Goal: Complete application form: Complete application form

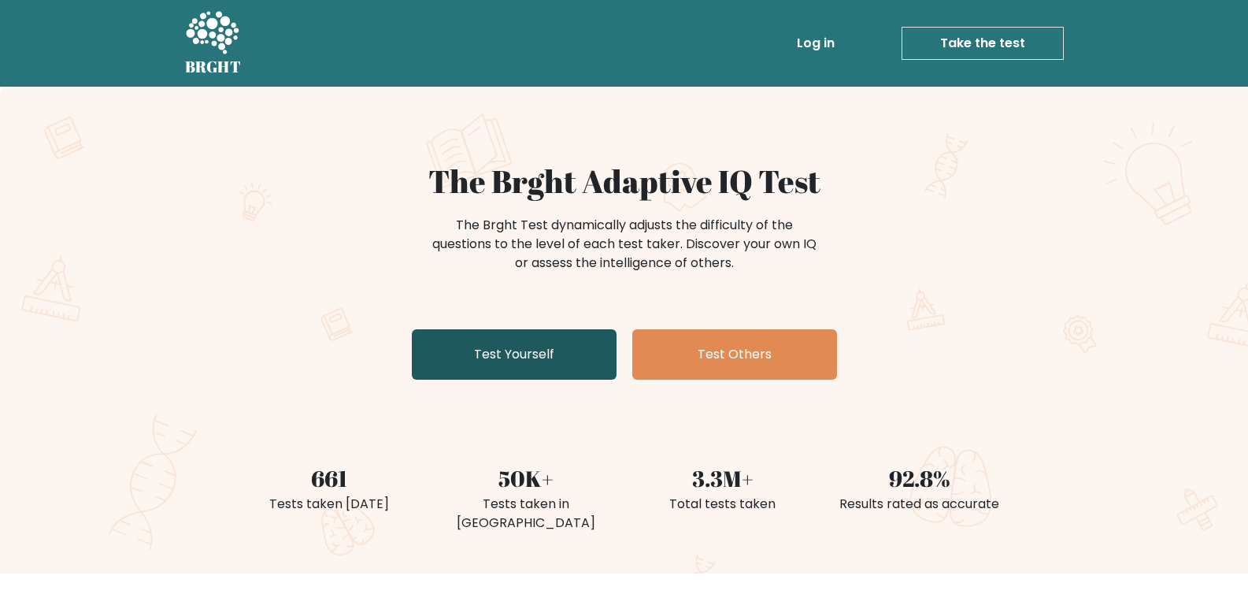
click at [532, 342] on link "Test Yourself" at bounding box center [514, 354] width 205 height 50
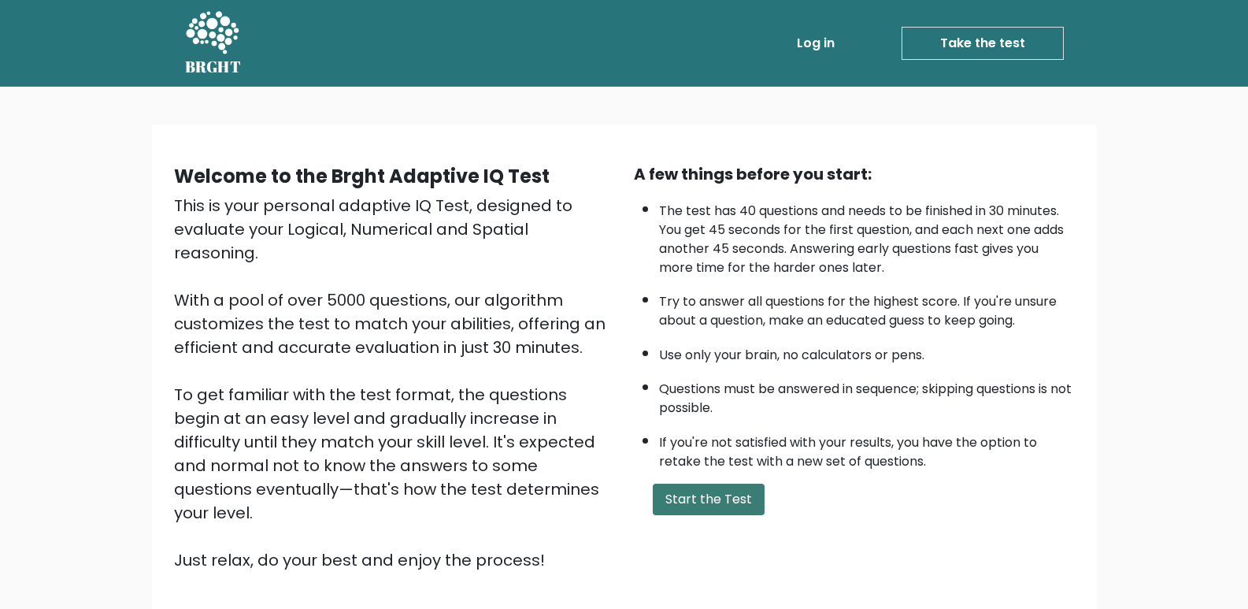
click at [703, 494] on button "Start the Test" at bounding box center [709, 498] width 112 height 31
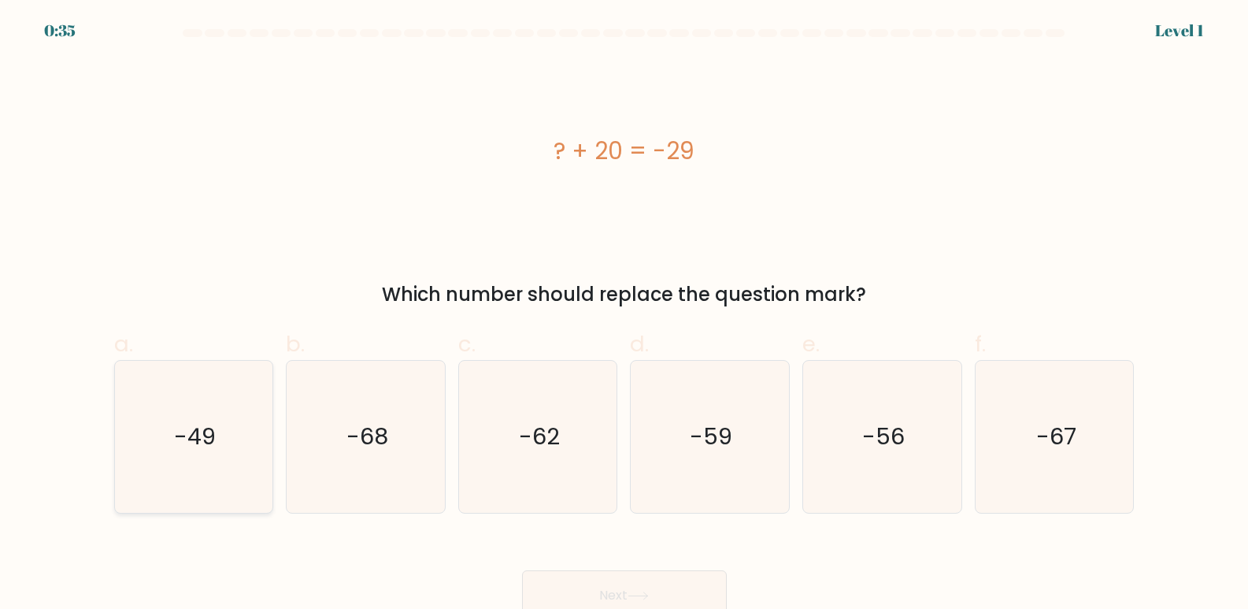
click at [201, 413] on icon "-49" at bounding box center [193, 437] width 152 height 152
click at [624, 315] on input "a. -49" at bounding box center [624, 310] width 1 height 10
radio input "true"
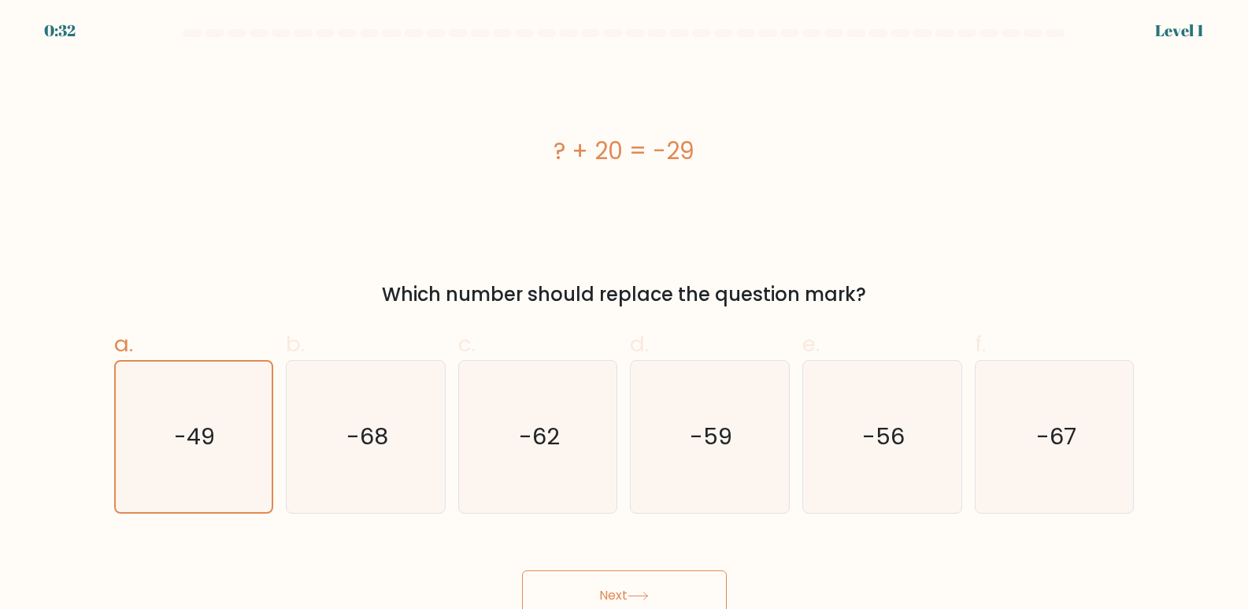
click at [603, 591] on button "Next" at bounding box center [624, 595] width 205 height 50
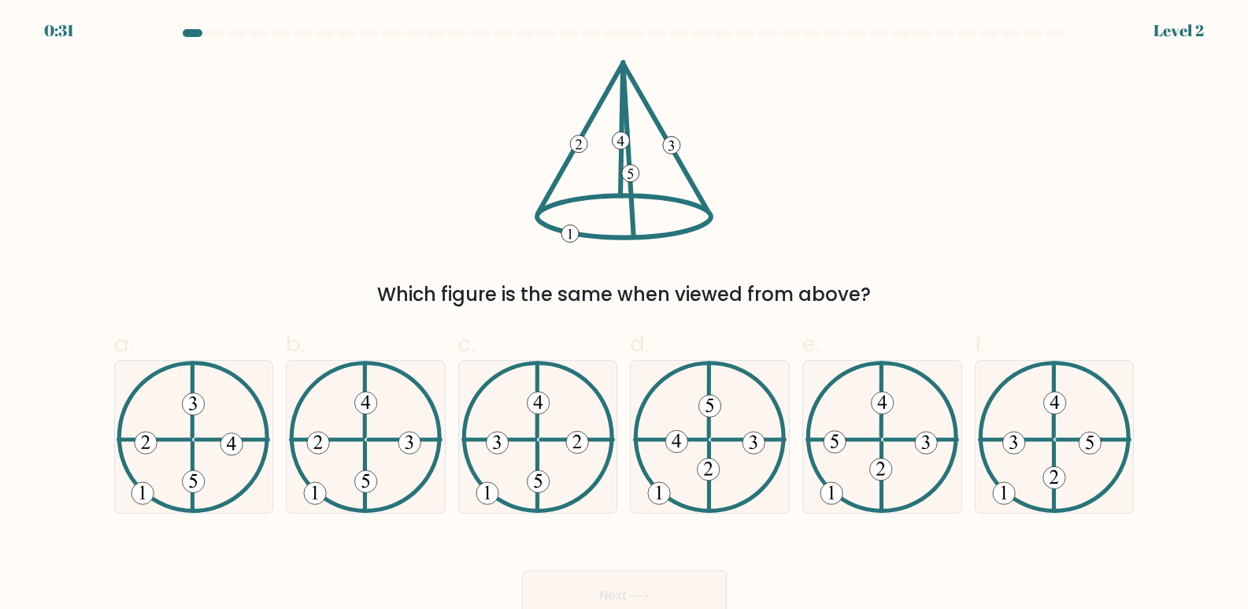
scroll to position [12, 0]
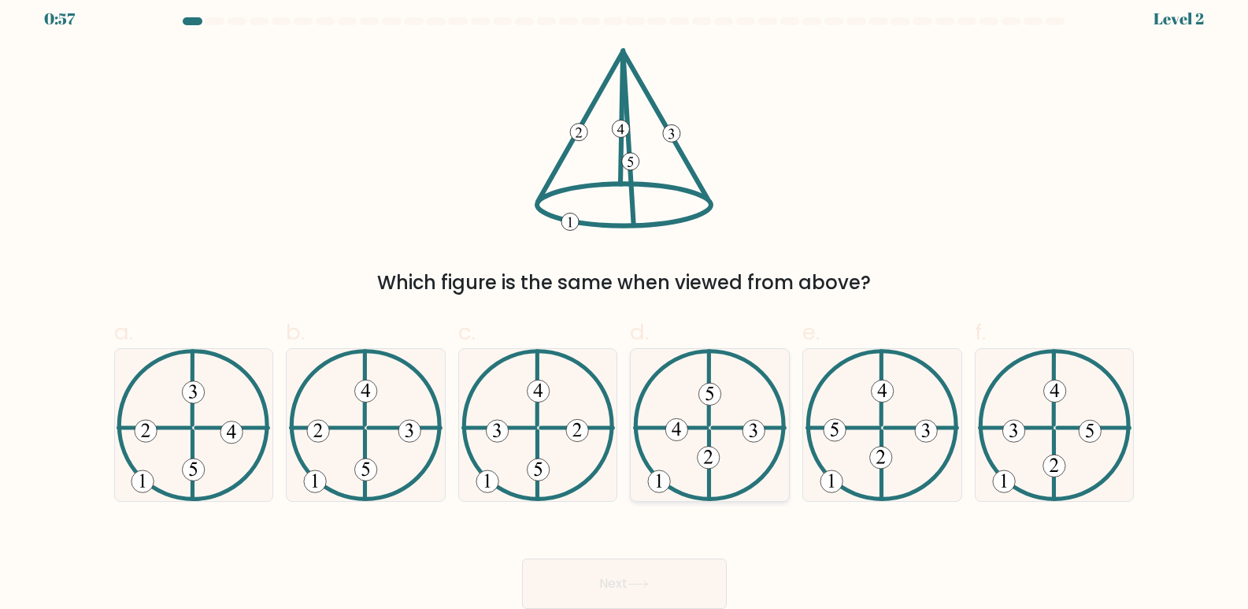
click at [687, 429] on 731 at bounding box center [677, 429] width 22 height 22
click at [625, 303] on input "d." at bounding box center [624, 298] width 1 height 10
radio input "true"
click at [578, 575] on button "Next" at bounding box center [624, 583] width 205 height 50
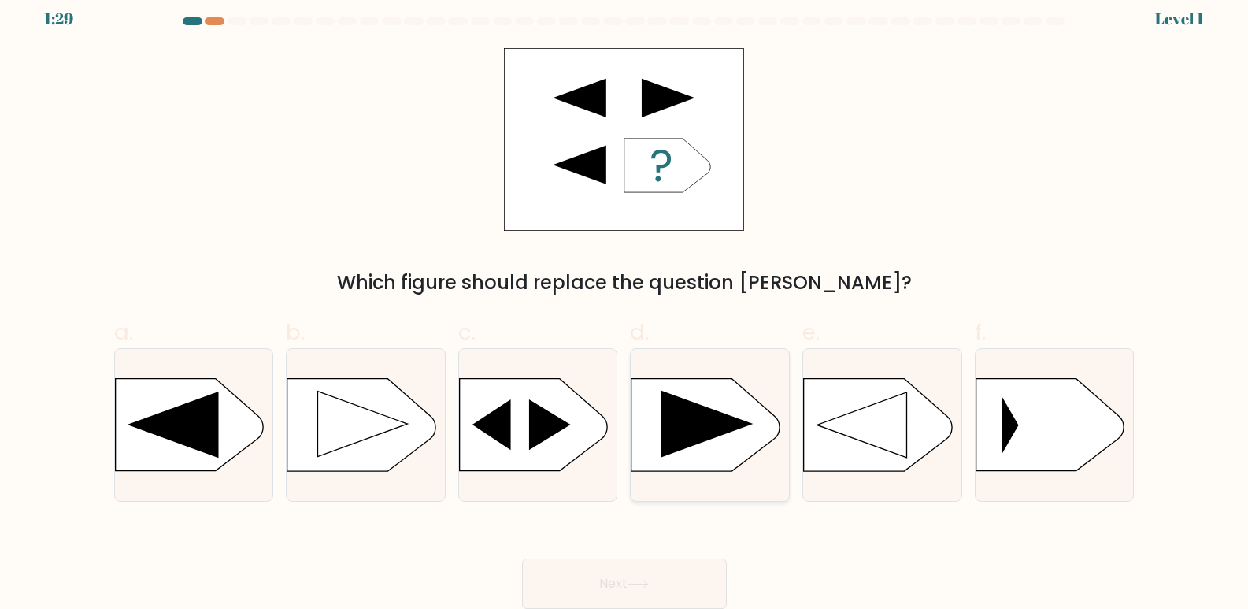
click at [686, 410] on icon at bounding box center [706, 423] width 91 height 67
click at [625, 303] on input "d." at bounding box center [624, 298] width 1 height 10
radio input "true"
click at [639, 579] on icon at bounding box center [637, 583] width 21 height 9
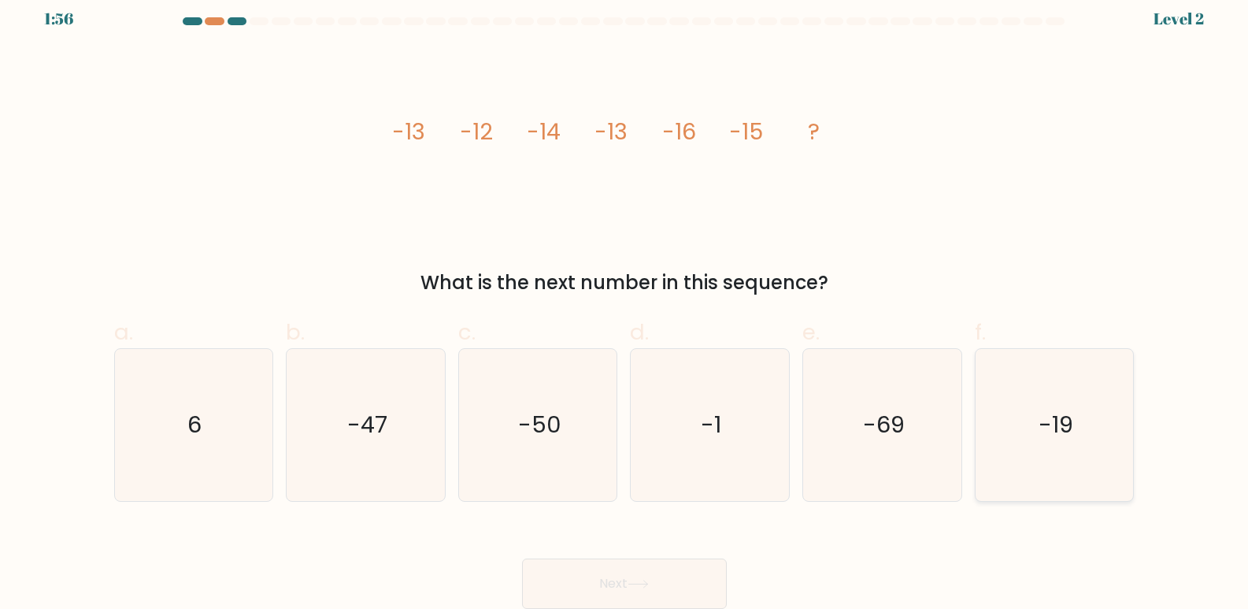
click at [1009, 422] on icon "-19" at bounding box center [1055, 425] width 152 height 152
click at [625, 303] on input "f. -19" at bounding box center [624, 298] width 1 height 10
radio input "true"
click at [590, 575] on button "Next" at bounding box center [624, 583] width 205 height 50
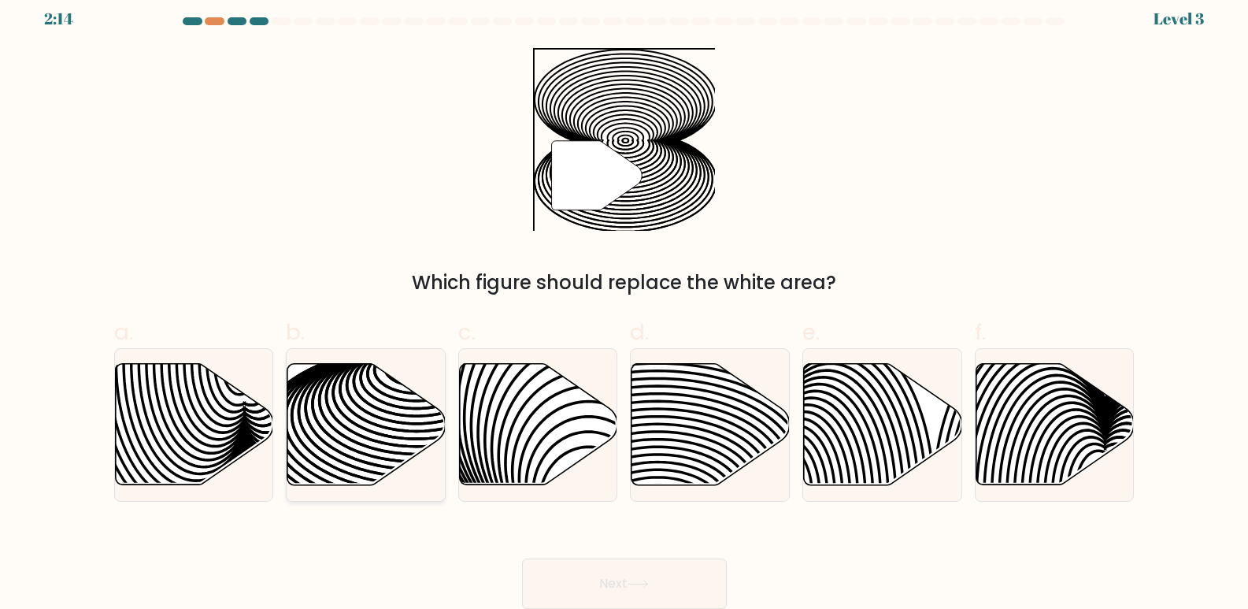
click at [385, 424] on icon at bounding box center [366, 424] width 158 height 121
click at [624, 303] on input "b." at bounding box center [624, 298] width 1 height 10
radio input "true"
click at [675, 585] on button "Next" at bounding box center [624, 583] width 205 height 50
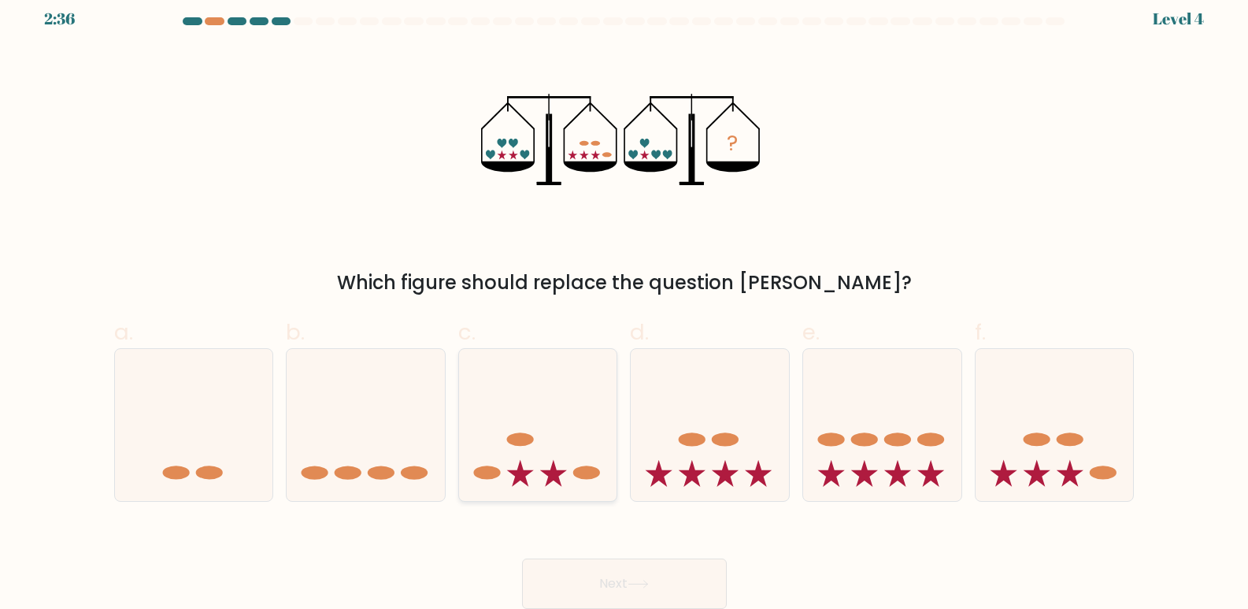
click at [531, 415] on icon at bounding box center [538, 425] width 158 height 131
click at [624, 303] on input "c." at bounding box center [624, 298] width 1 height 10
radio input "true"
click at [604, 583] on button "Next" at bounding box center [624, 583] width 205 height 50
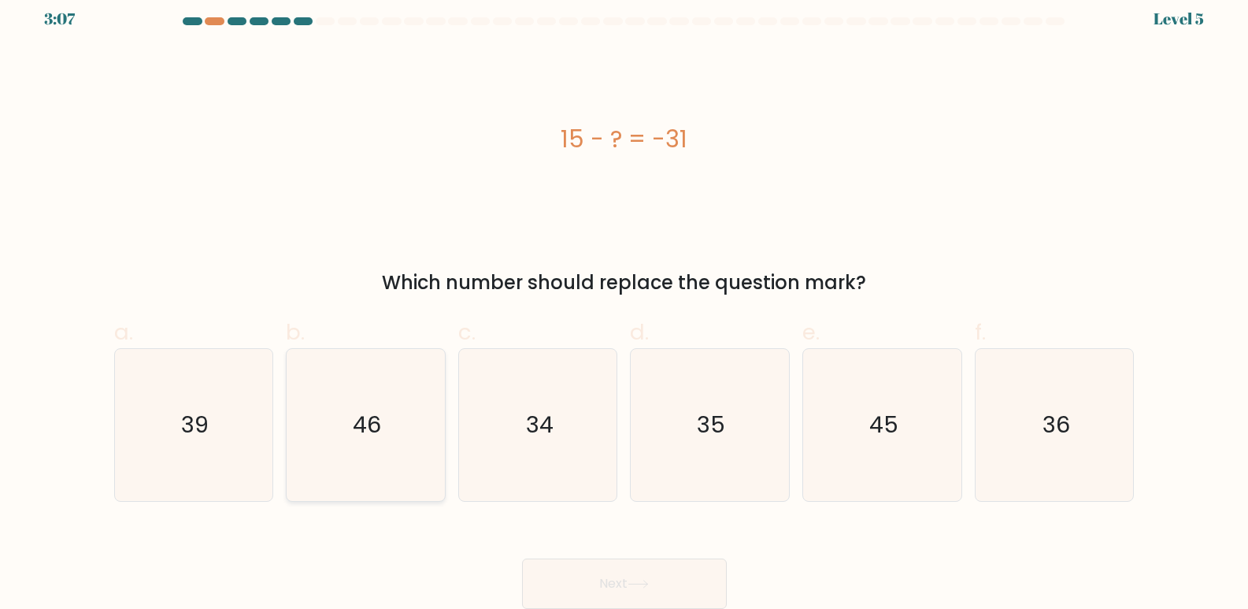
click at [346, 394] on icon "46" at bounding box center [366, 425] width 152 height 152
click at [624, 303] on input "b. 46" at bounding box center [624, 298] width 1 height 10
radio input "true"
click at [646, 577] on button "Next" at bounding box center [624, 583] width 205 height 50
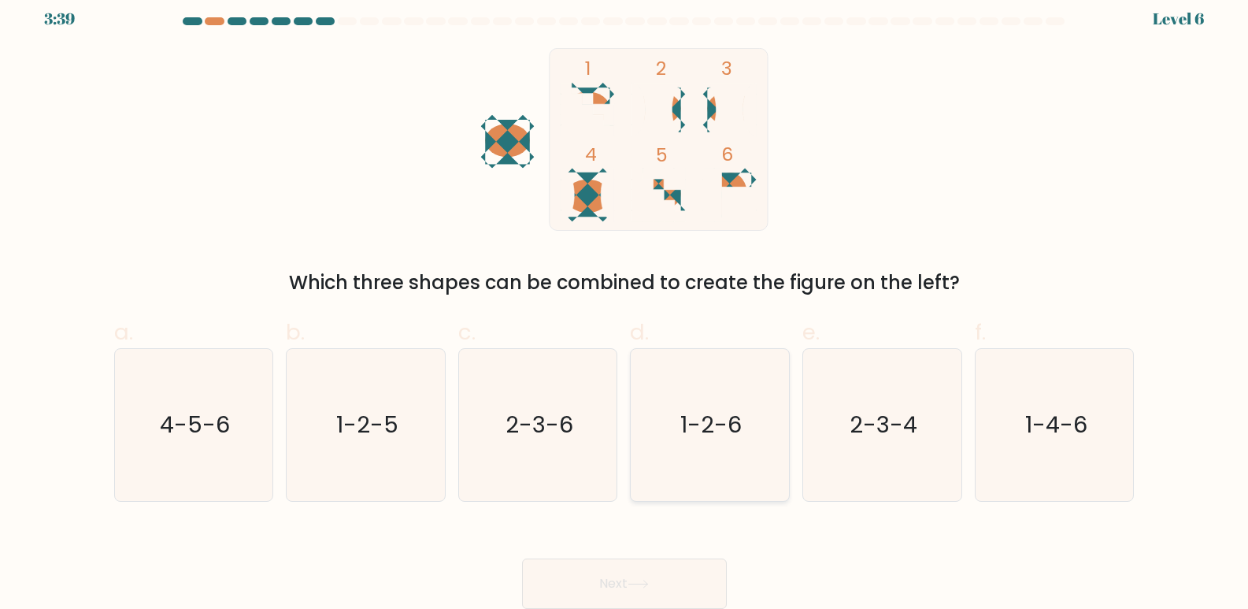
click at [697, 402] on icon "1-2-6" at bounding box center [710, 425] width 152 height 152
click at [625, 303] on input "d. 1-2-6" at bounding box center [624, 298] width 1 height 10
radio input "true"
click at [587, 569] on button "Next" at bounding box center [624, 583] width 205 height 50
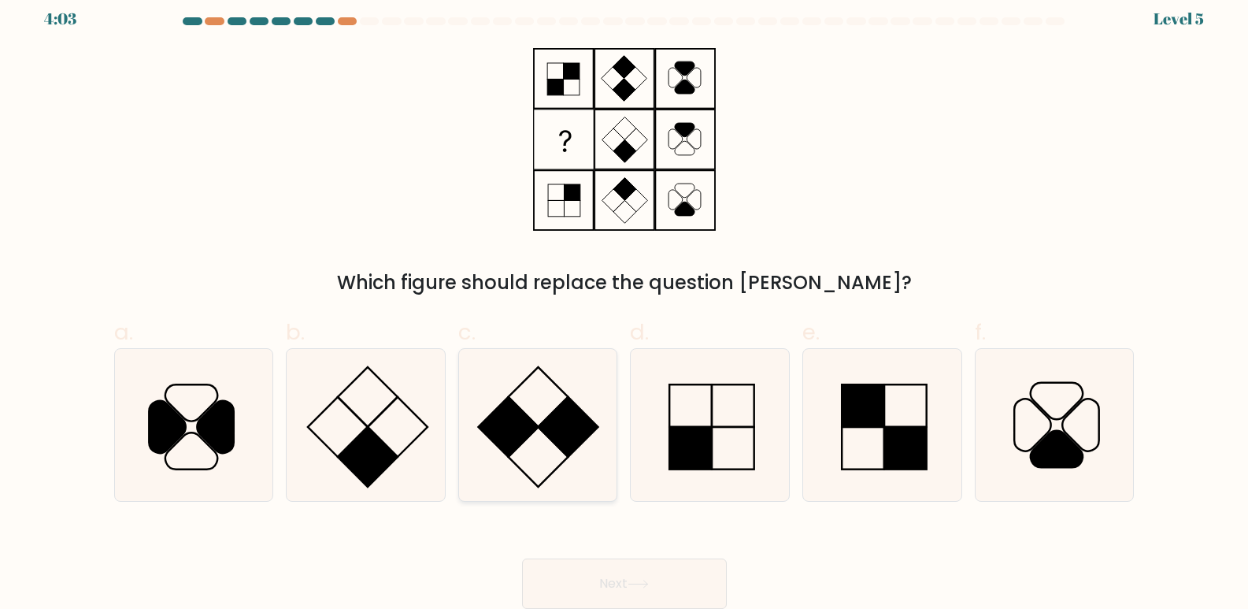
click at [591, 382] on icon at bounding box center [538, 425] width 152 height 152
click at [624, 303] on input "c." at bounding box center [624, 298] width 1 height 10
radio input "true"
click at [583, 578] on button "Next" at bounding box center [624, 583] width 205 height 50
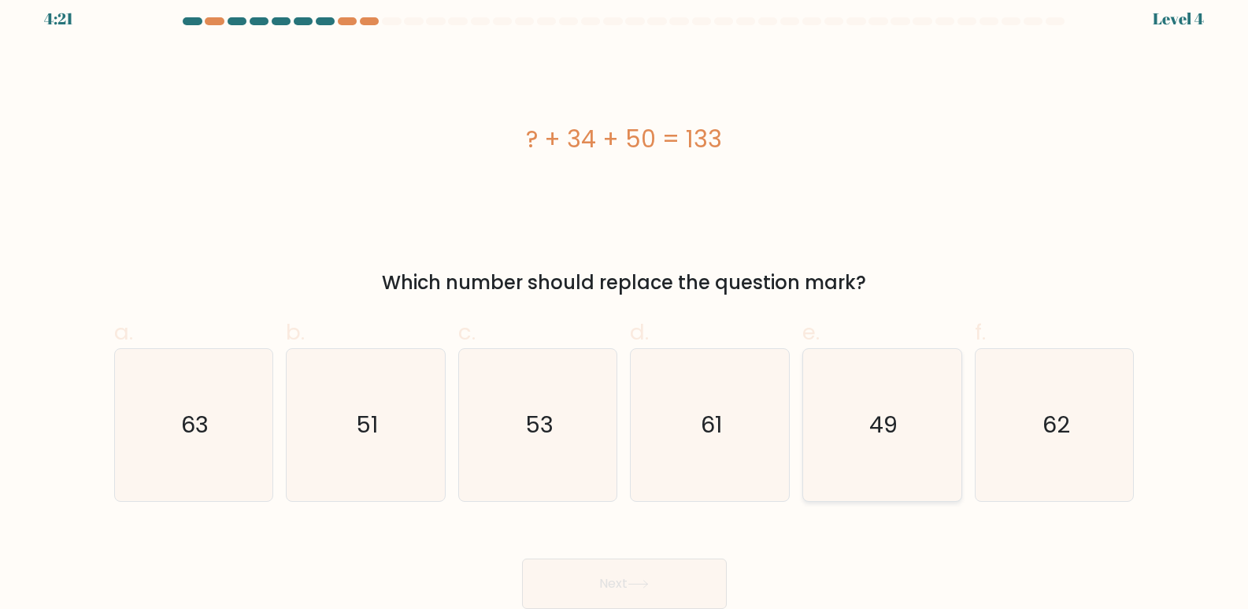
click at [886, 417] on text "49" at bounding box center [883, 424] width 28 height 31
click at [625, 303] on input "e. 49" at bounding box center [624, 298] width 1 height 10
radio input "true"
click at [647, 572] on button "Next" at bounding box center [624, 583] width 205 height 50
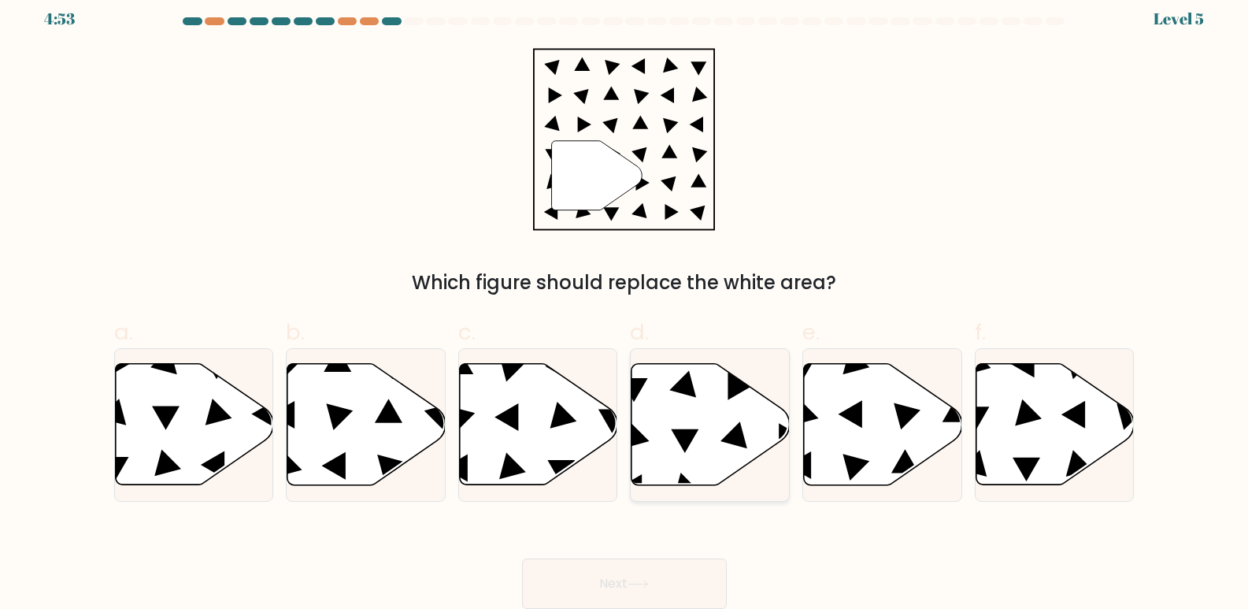
click at [687, 457] on icon at bounding box center [710, 424] width 158 height 121
click at [625, 303] on input "d." at bounding box center [624, 298] width 1 height 10
radio input "true"
click at [654, 568] on button "Next" at bounding box center [624, 583] width 205 height 50
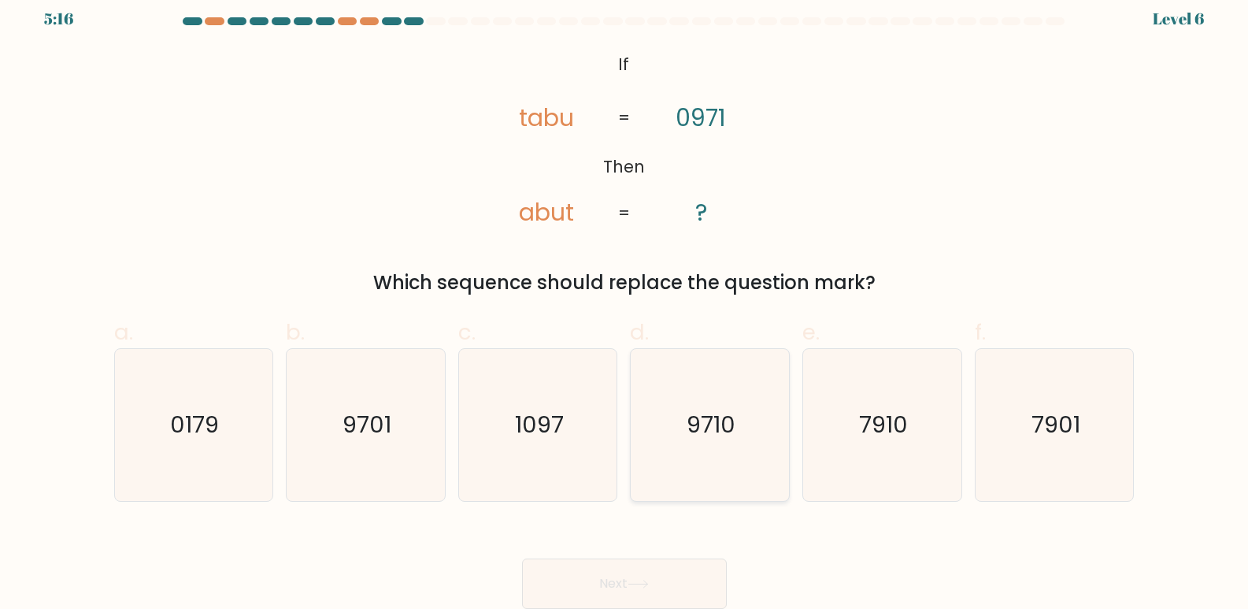
click at [680, 468] on icon "9710" at bounding box center [710, 425] width 152 height 152
click at [625, 303] on input "d. 9710" at bounding box center [624, 298] width 1 height 10
radio input "true"
click at [628, 579] on button "Next" at bounding box center [624, 583] width 205 height 50
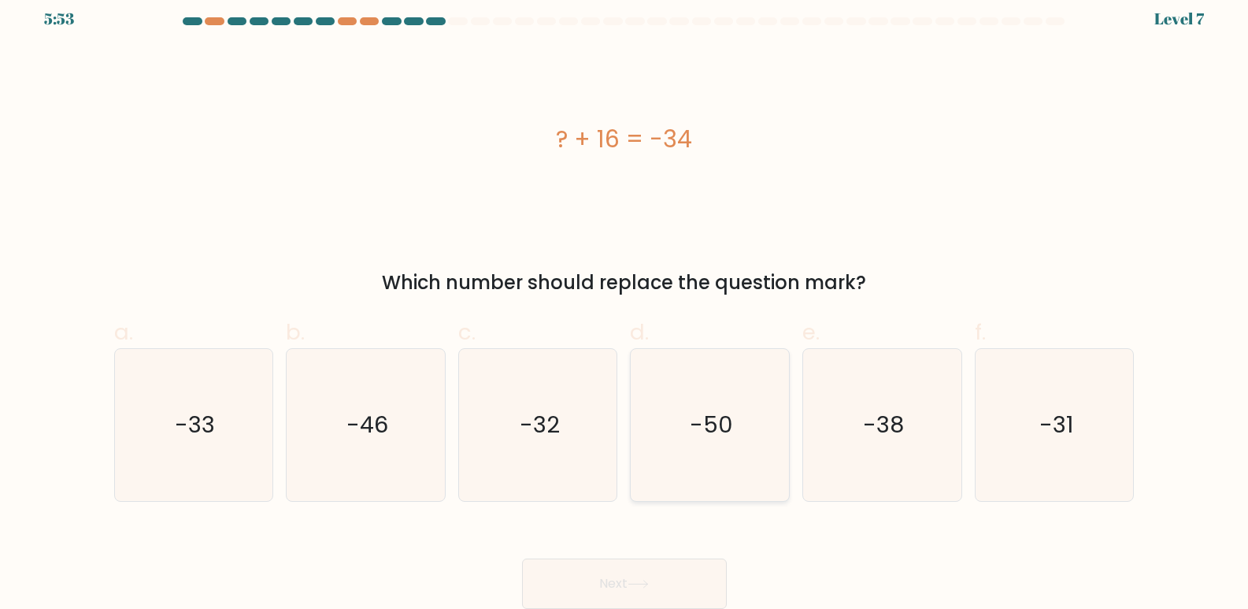
click at [704, 395] on icon "-50" at bounding box center [710, 425] width 152 height 152
click at [625, 303] on input "d. -50" at bounding box center [624, 298] width 1 height 10
radio input "true"
click at [614, 587] on button "Next" at bounding box center [624, 583] width 205 height 50
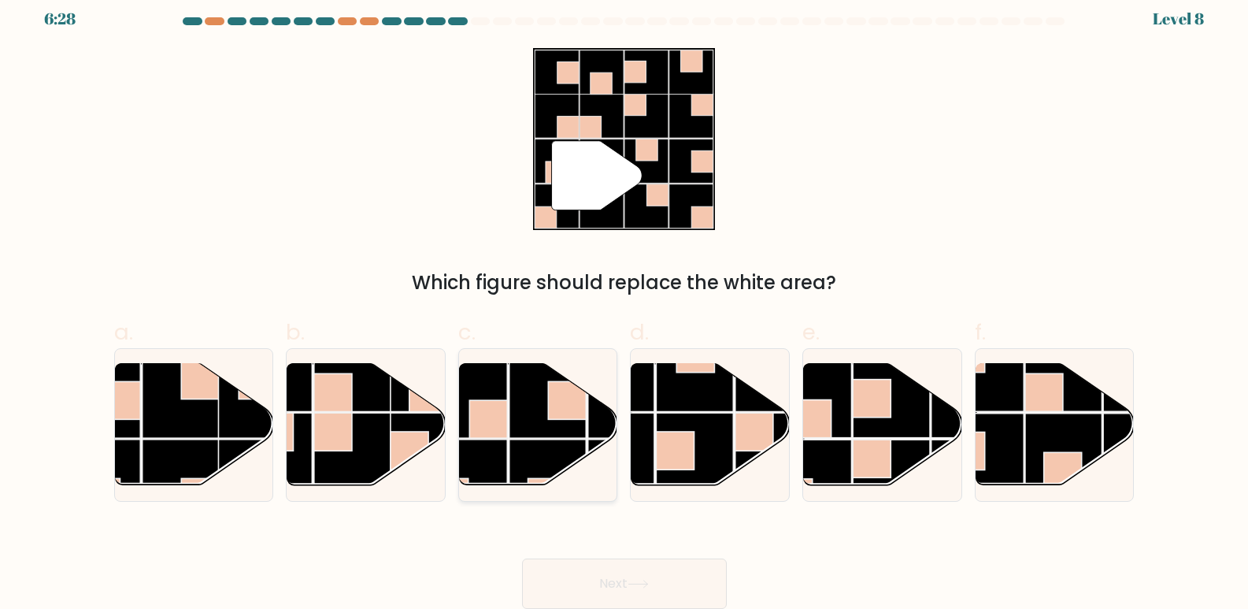
click at [531, 438] on rect at bounding box center [547, 399] width 77 height 77
click at [624, 303] on input "c." at bounding box center [624, 298] width 1 height 10
radio input "true"
click at [670, 590] on button "Next" at bounding box center [624, 583] width 205 height 50
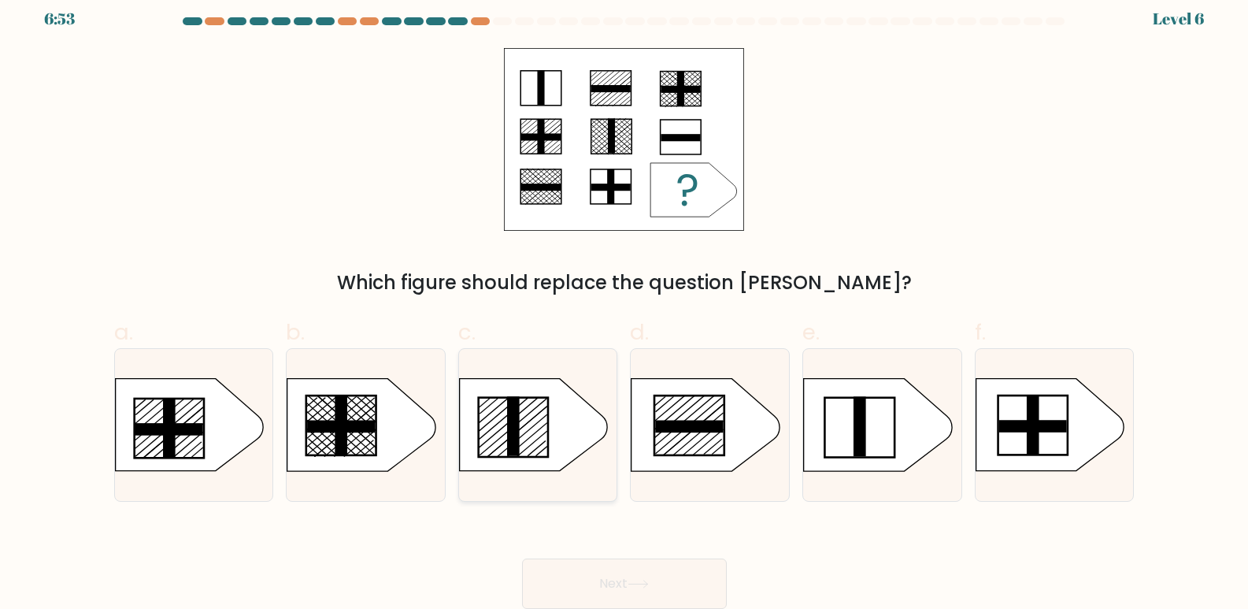
click at [510, 424] on rect at bounding box center [513, 427] width 13 height 60
click at [624, 303] on input "c." at bounding box center [624, 298] width 1 height 10
radio input "true"
click at [644, 585] on icon at bounding box center [637, 583] width 21 height 9
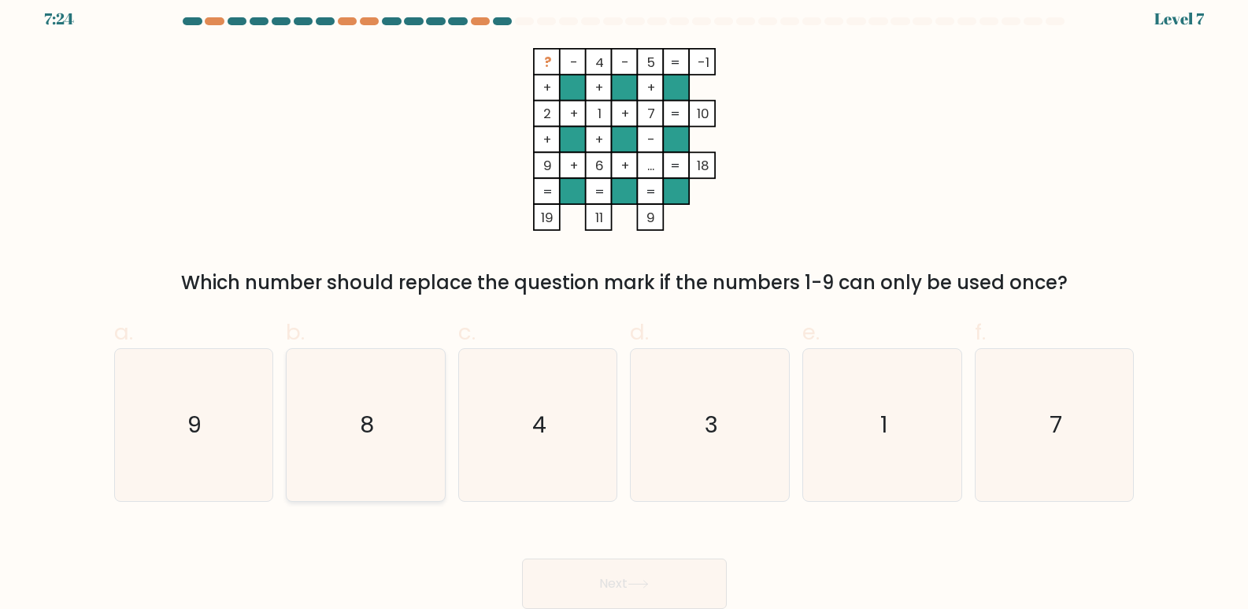
click at [352, 393] on icon "8" at bounding box center [366, 425] width 152 height 152
click at [624, 303] on input "b. 8" at bounding box center [624, 298] width 1 height 10
radio input "true"
click at [595, 573] on button "Next" at bounding box center [624, 583] width 205 height 50
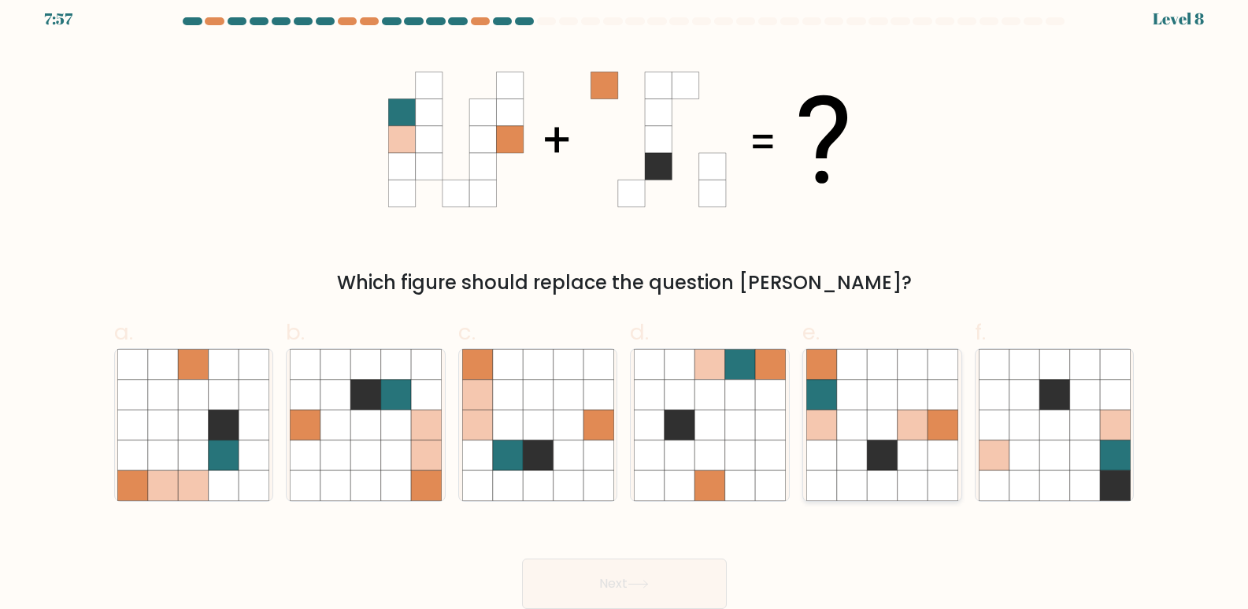
click at [857, 425] on icon at bounding box center [852, 424] width 30 height 30
click at [625, 303] on input "e." at bounding box center [624, 298] width 1 height 10
radio input "true"
click at [638, 572] on button "Next" at bounding box center [624, 583] width 205 height 50
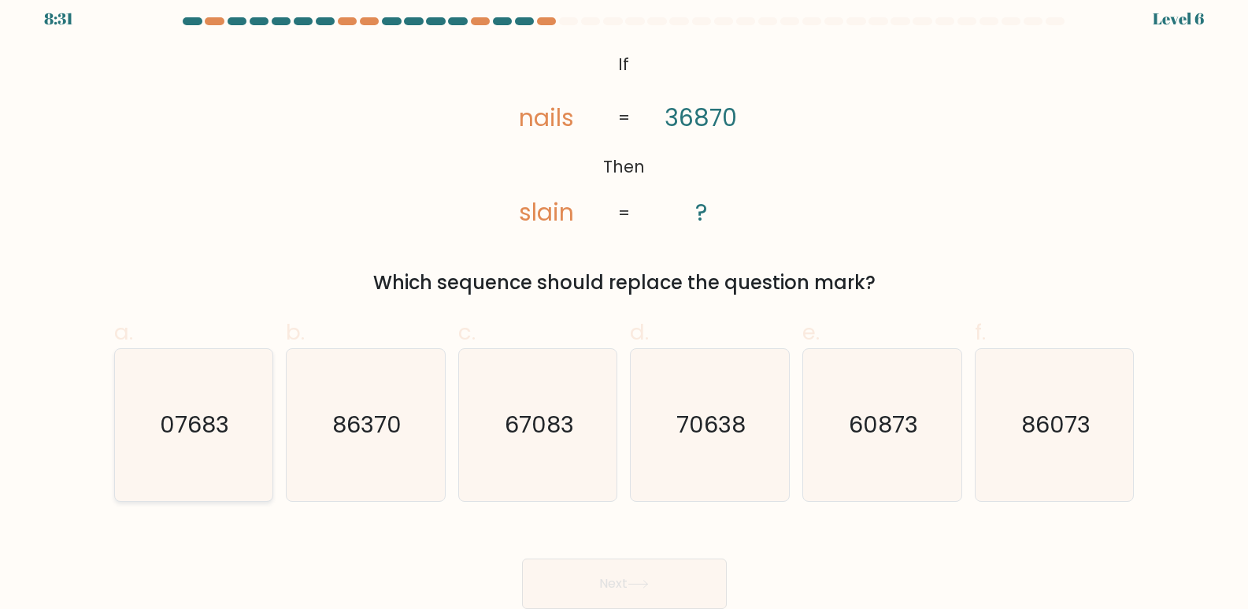
click at [250, 432] on icon "07683" at bounding box center [193, 425] width 152 height 152
click at [624, 303] on input "a. 07683" at bounding box center [624, 298] width 1 height 10
radio input "true"
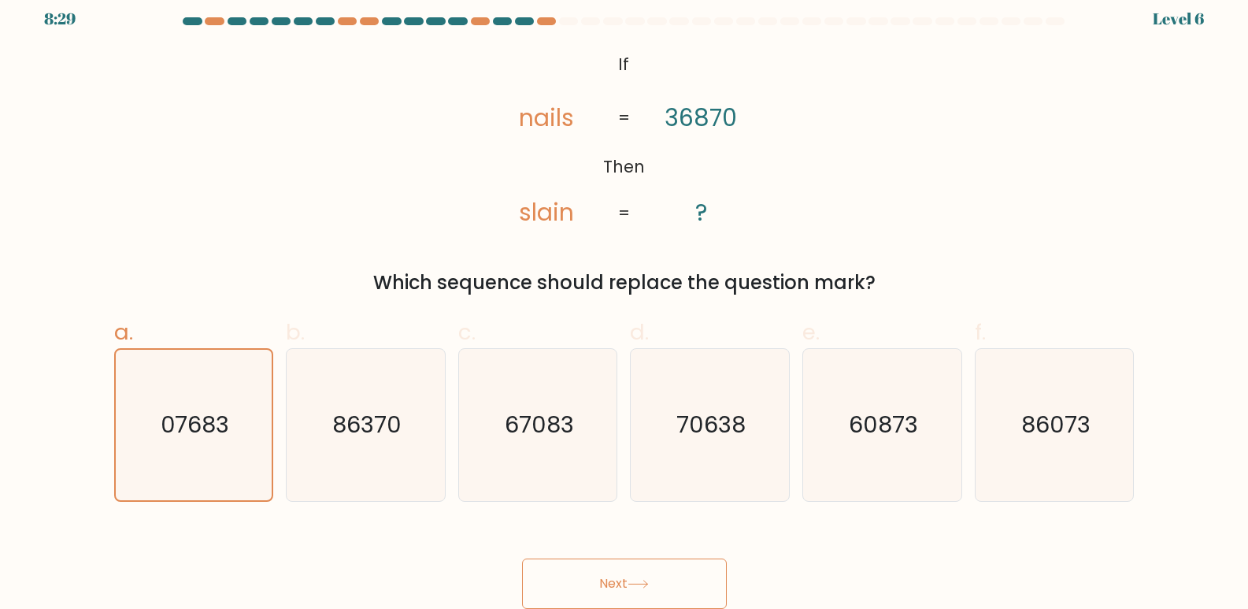
click at [565, 564] on button "Next" at bounding box center [624, 583] width 205 height 50
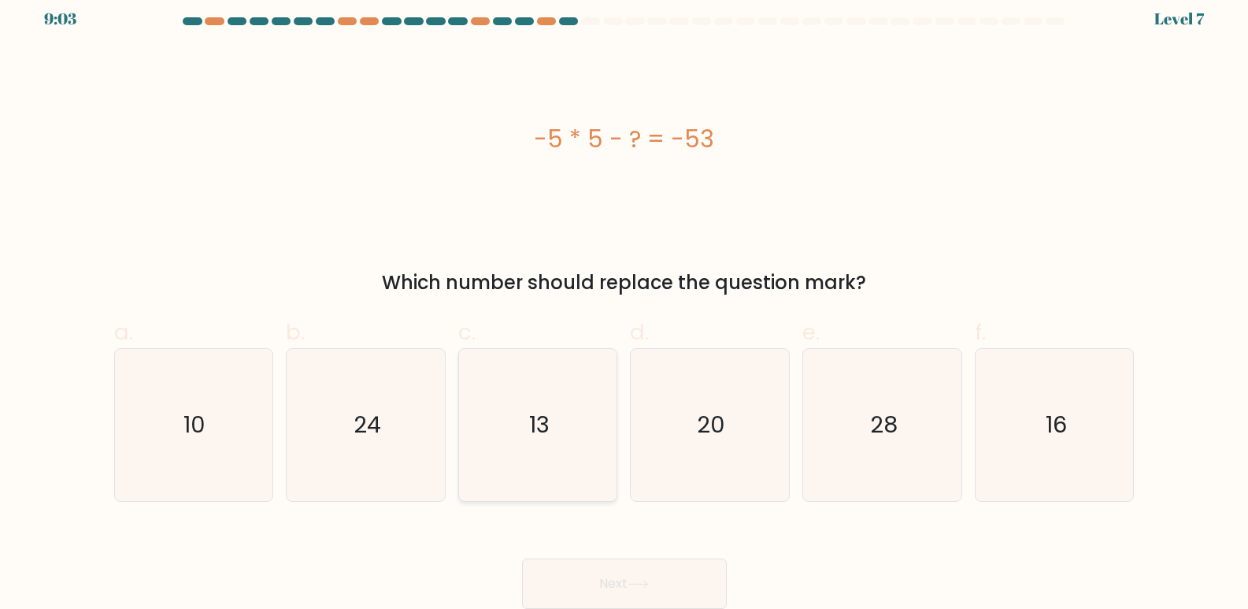
click at [562, 488] on icon "13" at bounding box center [538, 425] width 152 height 152
click at [624, 303] on input "c. 13" at bounding box center [624, 298] width 1 height 10
radio input "true"
click at [644, 573] on button "Next" at bounding box center [624, 583] width 205 height 50
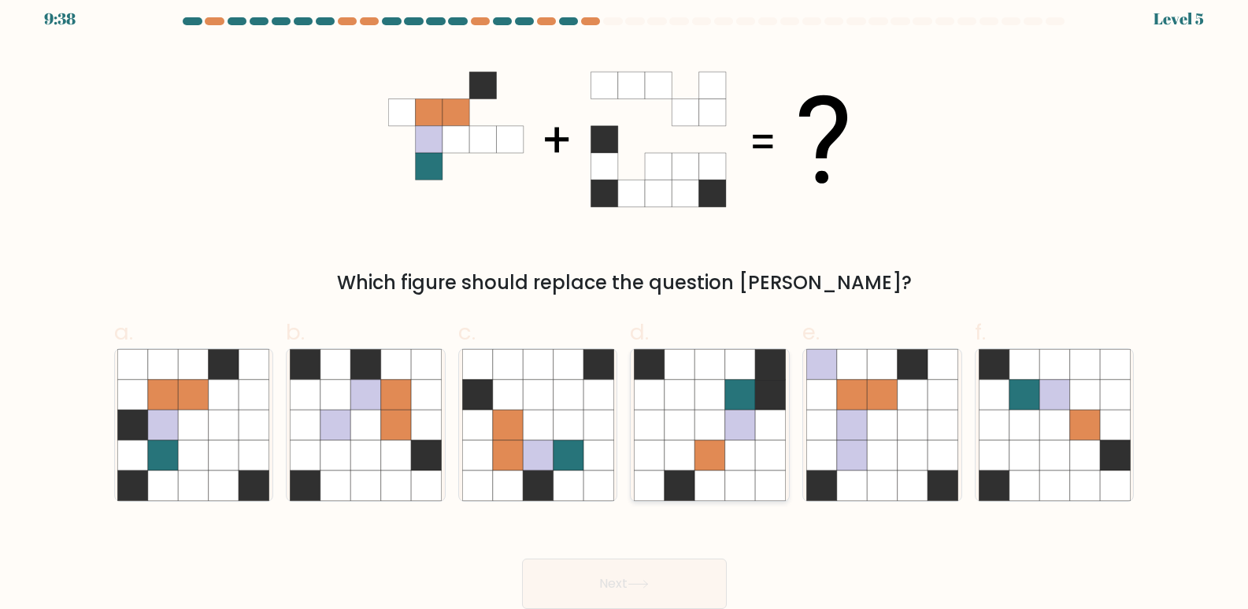
click at [742, 389] on icon at bounding box center [740, 394] width 30 height 30
click at [625, 303] on input "d." at bounding box center [624, 298] width 1 height 10
radio input "true"
click at [590, 581] on button "Next" at bounding box center [624, 583] width 205 height 50
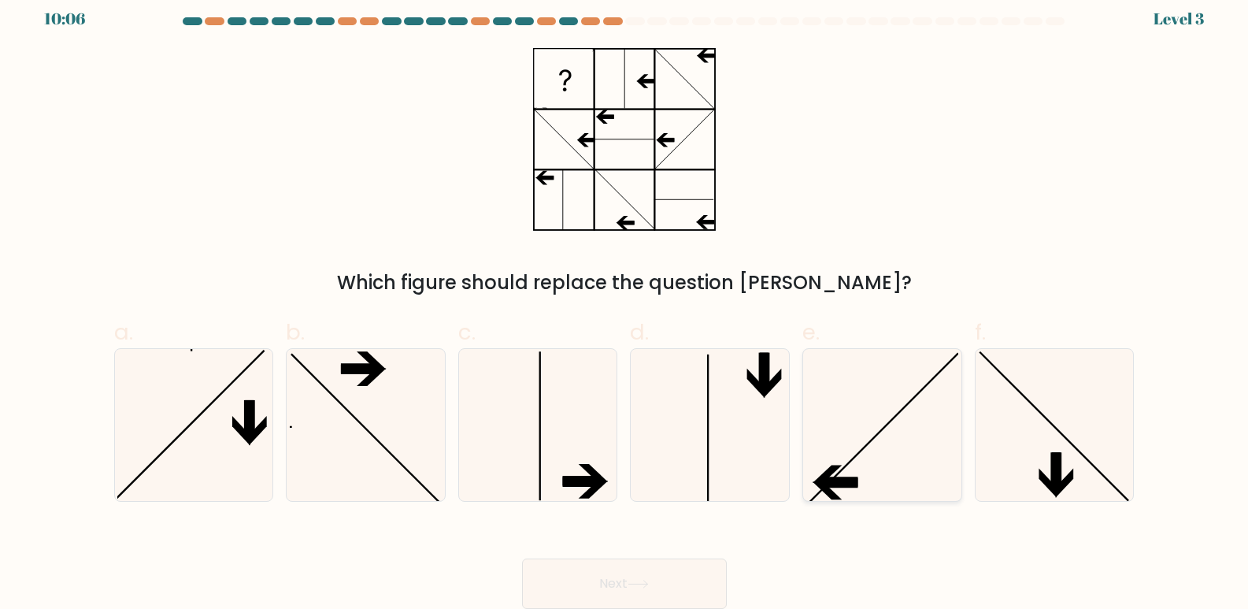
click at [915, 486] on icon at bounding box center [882, 425] width 152 height 152
click at [625, 303] on input "e." at bounding box center [624, 298] width 1 height 10
radio input "true"
click at [617, 583] on button "Next" at bounding box center [624, 583] width 205 height 50
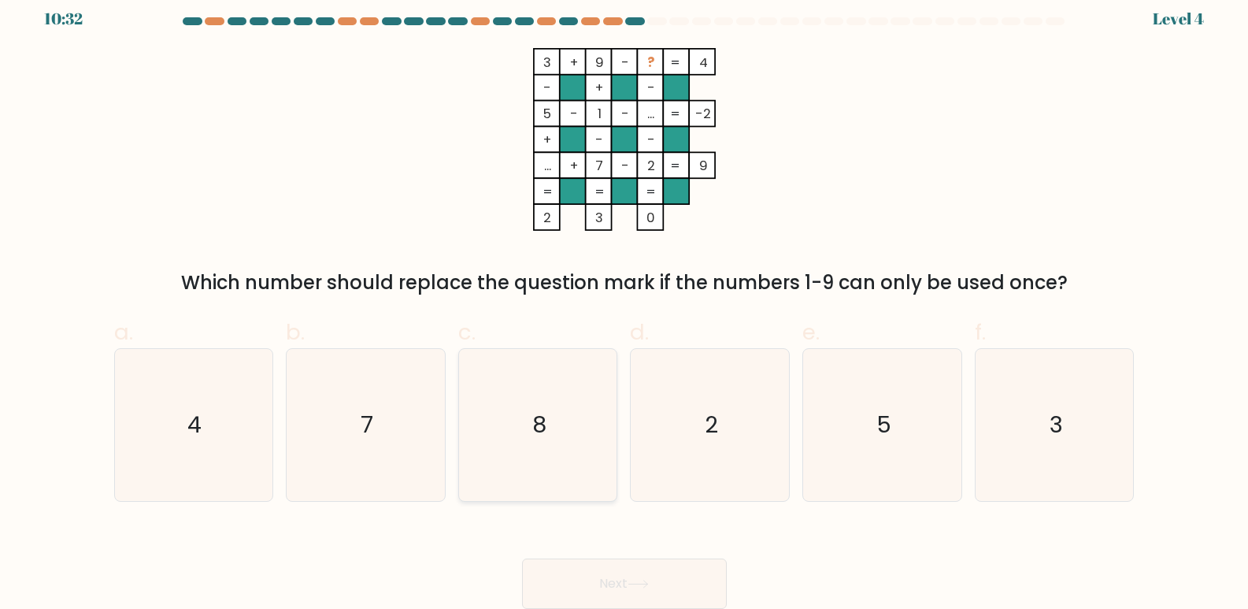
click at [559, 448] on icon "8" at bounding box center [538, 425] width 152 height 152
click at [624, 303] on input "c. 8" at bounding box center [624, 298] width 1 height 10
radio input "true"
click at [669, 591] on button "Next" at bounding box center [624, 583] width 205 height 50
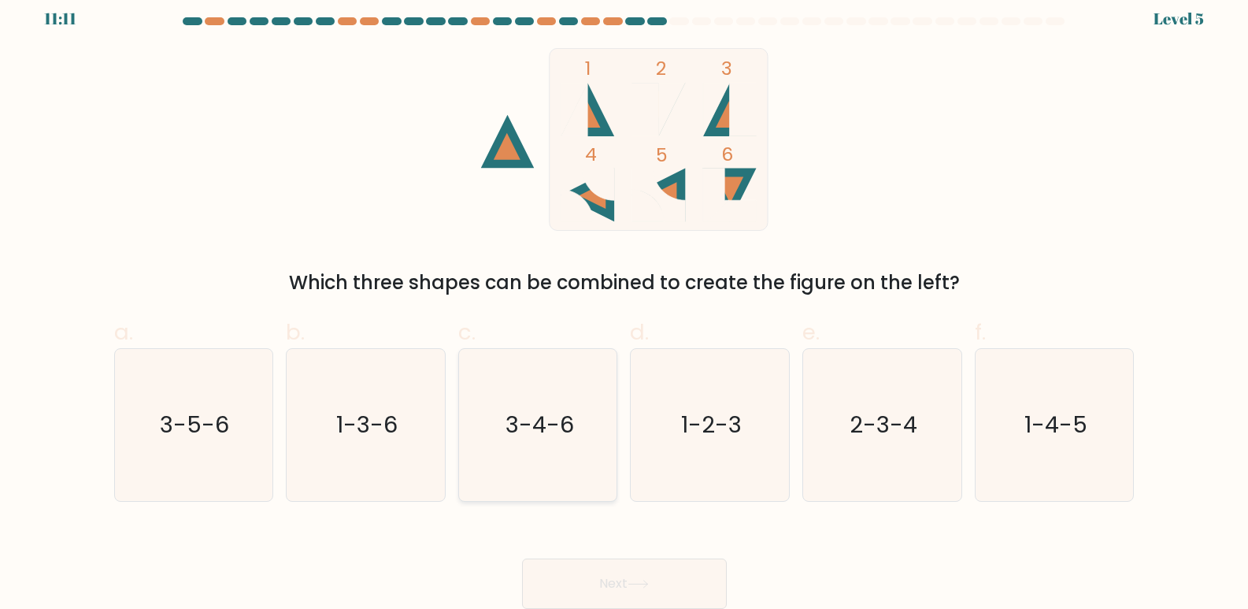
click at [543, 420] on text "3-4-6" at bounding box center [539, 424] width 68 height 31
click at [624, 303] on input "c. 3-4-6" at bounding box center [624, 298] width 1 height 10
radio input "true"
click at [663, 562] on button "Next" at bounding box center [624, 583] width 205 height 50
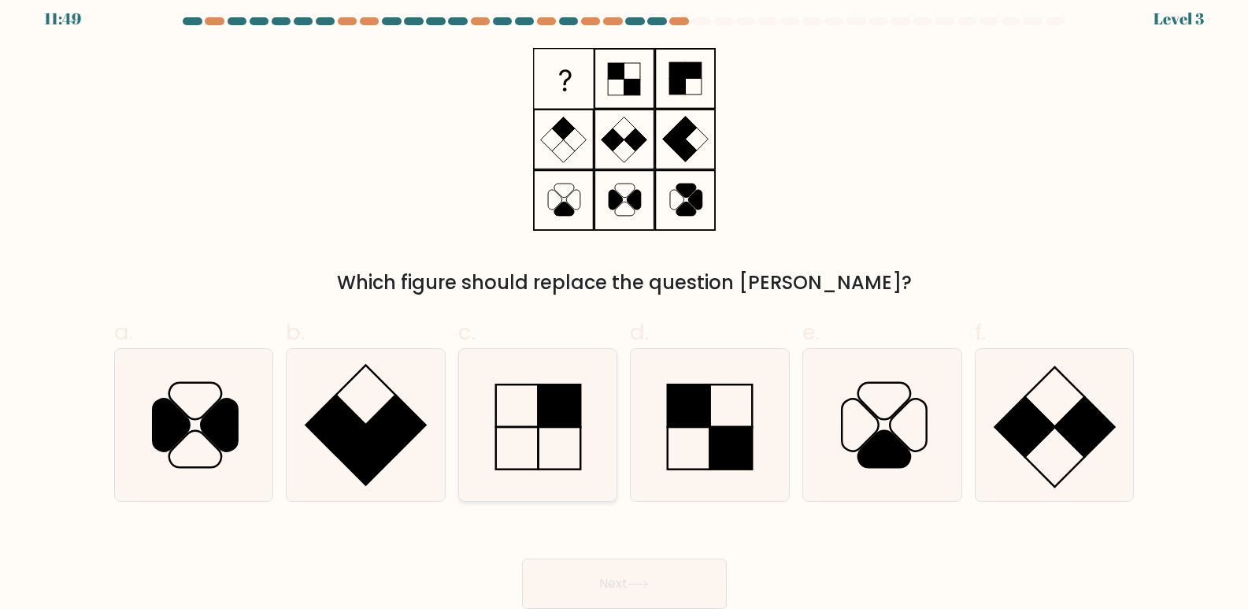
click at [527, 422] on icon at bounding box center [538, 425] width 152 height 152
click at [624, 303] on input "c." at bounding box center [624, 298] width 1 height 10
radio input "true"
click at [697, 568] on button "Next" at bounding box center [624, 583] width 205 height 50
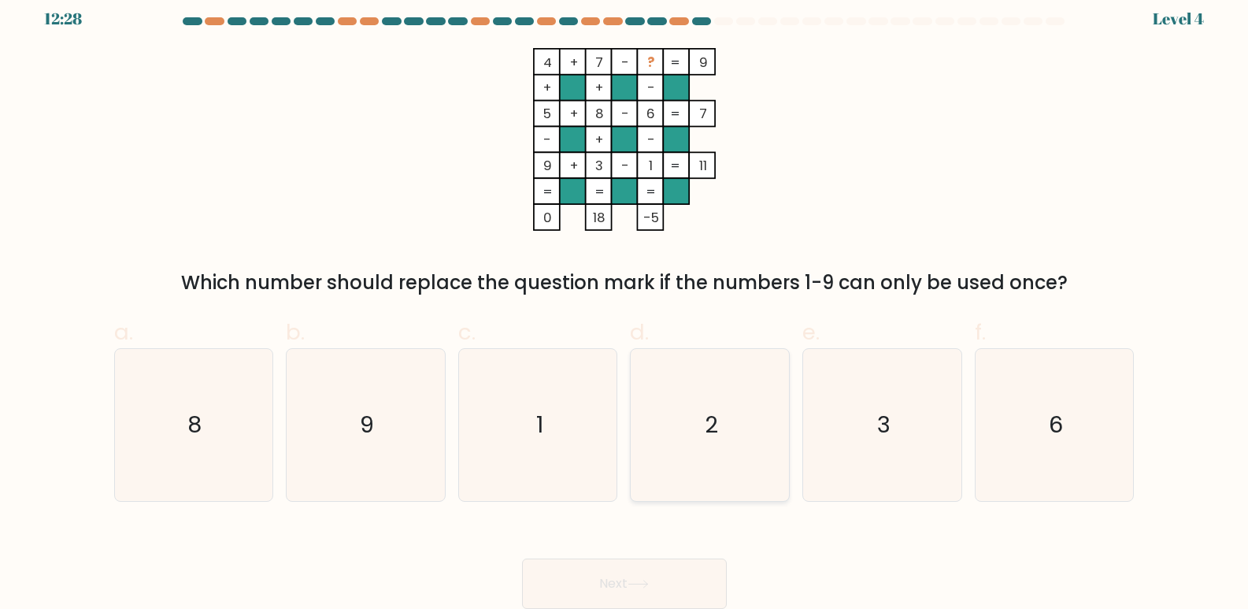
click at [677, 436] on icon "2" at bounding box center [710, 425] width 152 height 152
click at [625, 303] on input "d. 2" at bounding box center [624, 298] width 1 height 10
radio input "true"
click at [860, 446] on icon "3" at bounding box center [882, 425] width 152 height 152
click at [625, 303] on input "e. 3" at bounding box center [624, 298] width 1 height 10
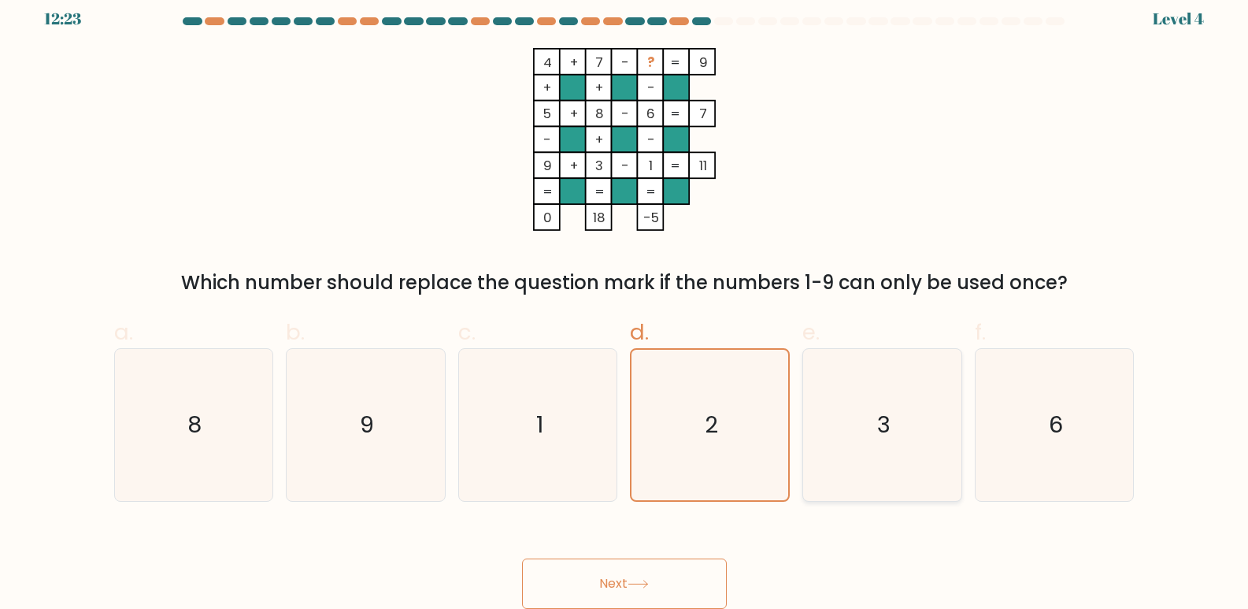
radio input "true"
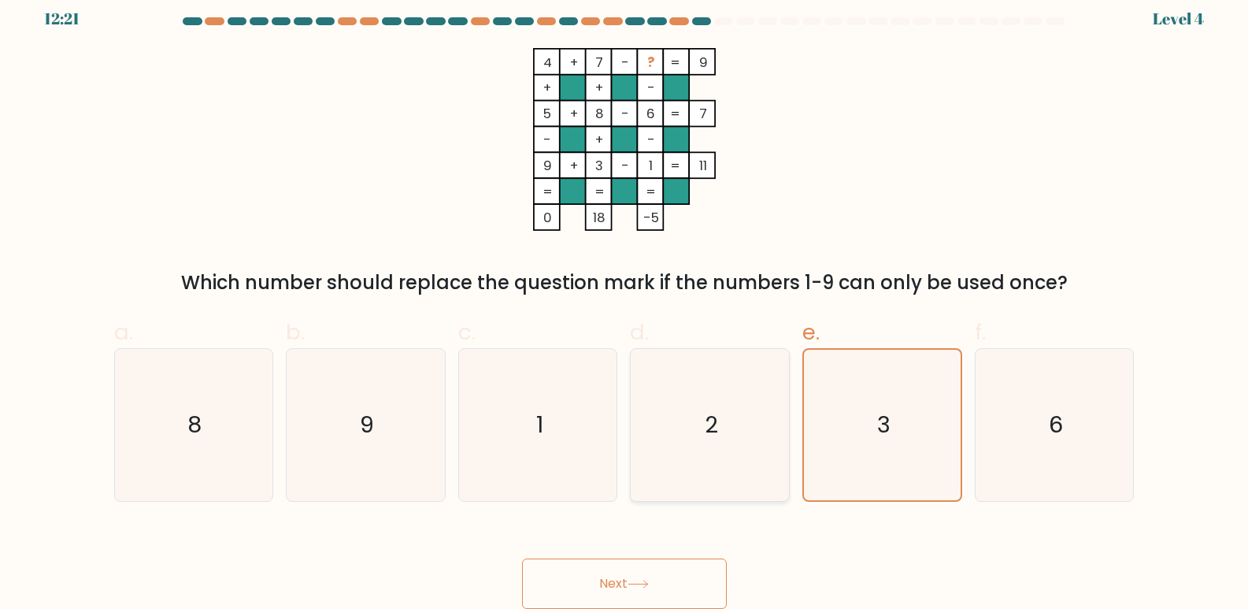
click at [698, 432] on icon "2" at bounding box center [710, 425] width 152 height 152
click at [625, 303] on input "d. 2" at bounding box center [624, 298] width 1 height 10
radio input "true"
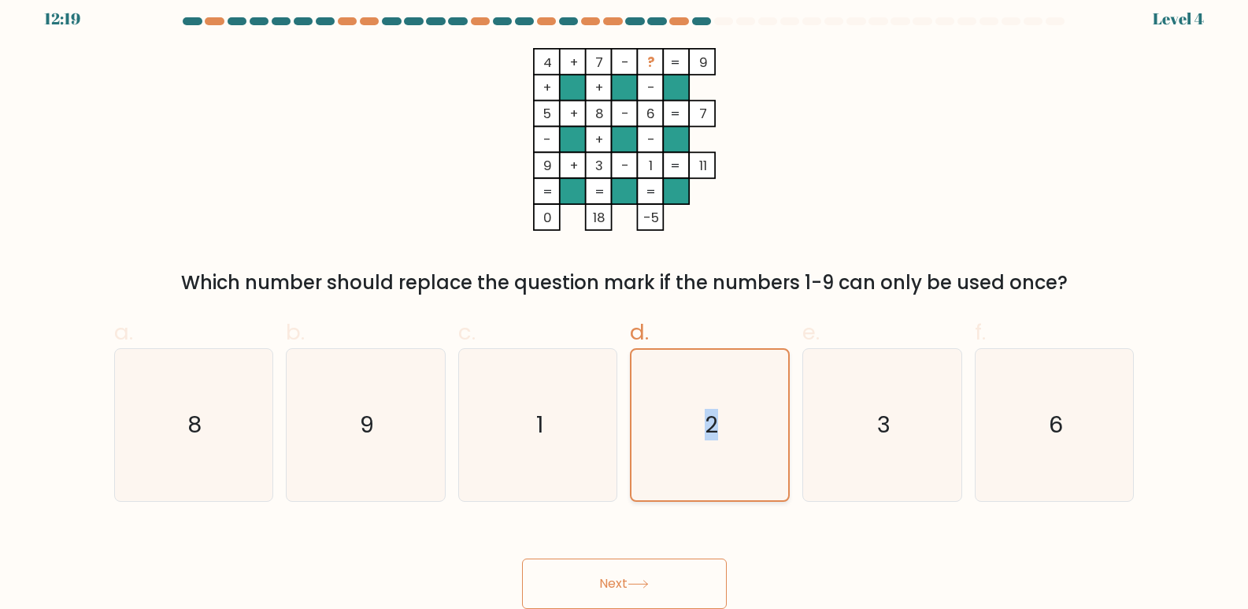
drag, startPoint x: 698, startPoint y: 432, endPoint x: 721, endPoint y: 436, distance: 23.2
click at [721, 436] on icon "2" at bounding box center [710, 425] width 150 height 150
click at [625, 303] on input "d. 2" at bounding box center [624, 298] width 1 height 10
click at [721, 436] on icon "2" at bounding box center [710, 425] width 150 height 150
click at [625, 303] on input "d. 2" at bounding box center [624, 298] width 1 height 10
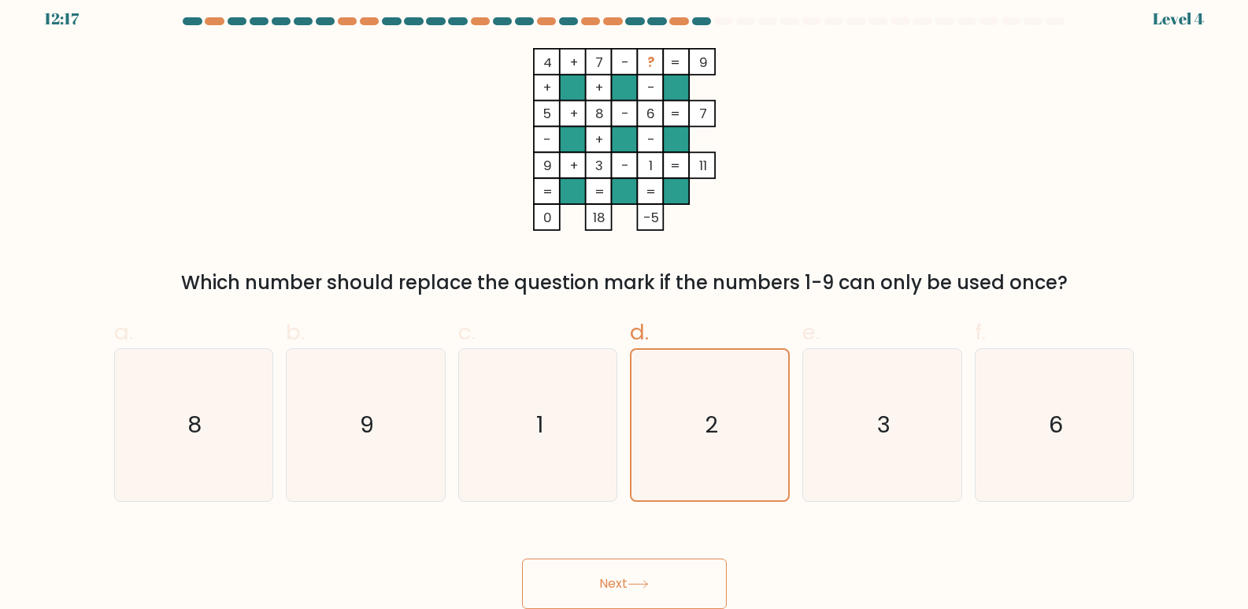
click at [641, 583] on icon at bounding box center [637, 583] width 21 height 9
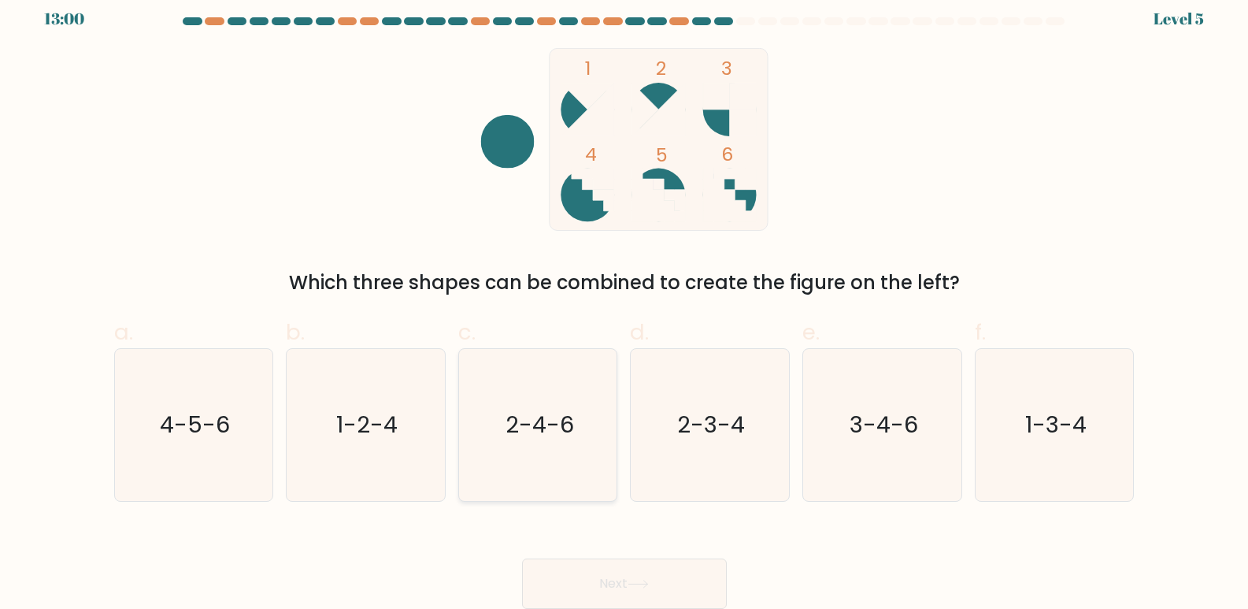
click at [570, 473] on icon "2-4-6" at bounding box center [538, 425] width 152 height 152
click at [624, 303] on input "c. 2-4-6" at bounding box center [624, 298] width 1 height 10
radio input "true"
click at [644, 572] on button "Next" at bounding box center [624, 583] width 205 height 50
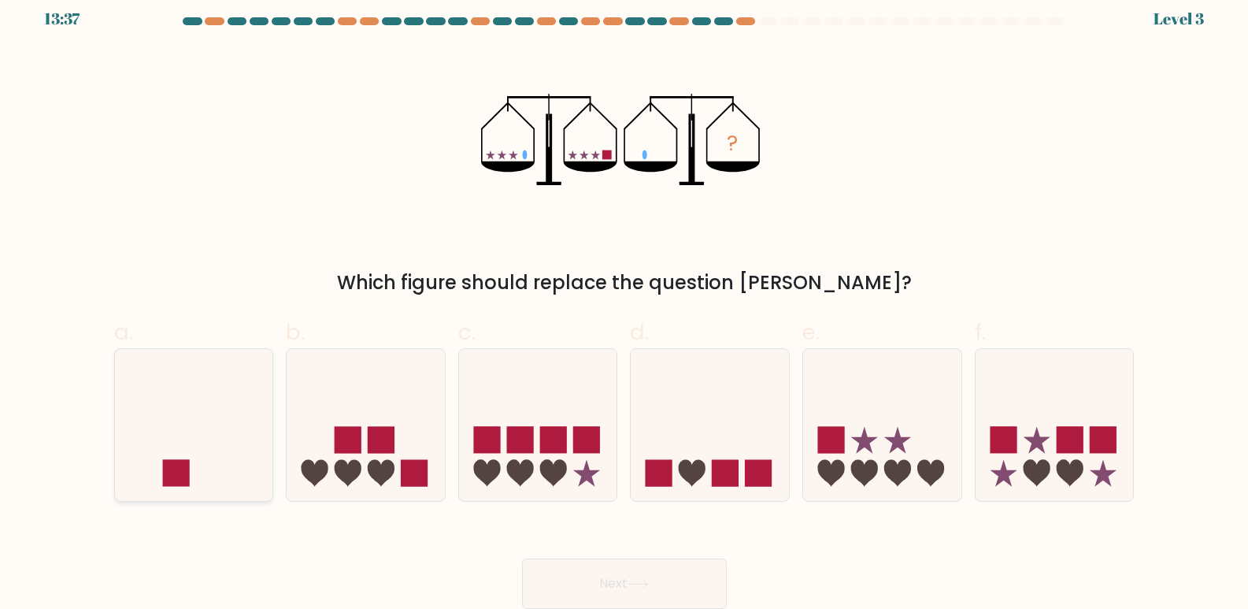
click at [201, 450] on icon at bounding box center [194, 425] width 158 height 131
click at [624, 303] on input "a." at bounding box center [624, 298] width 1 height 10
radio input "true"
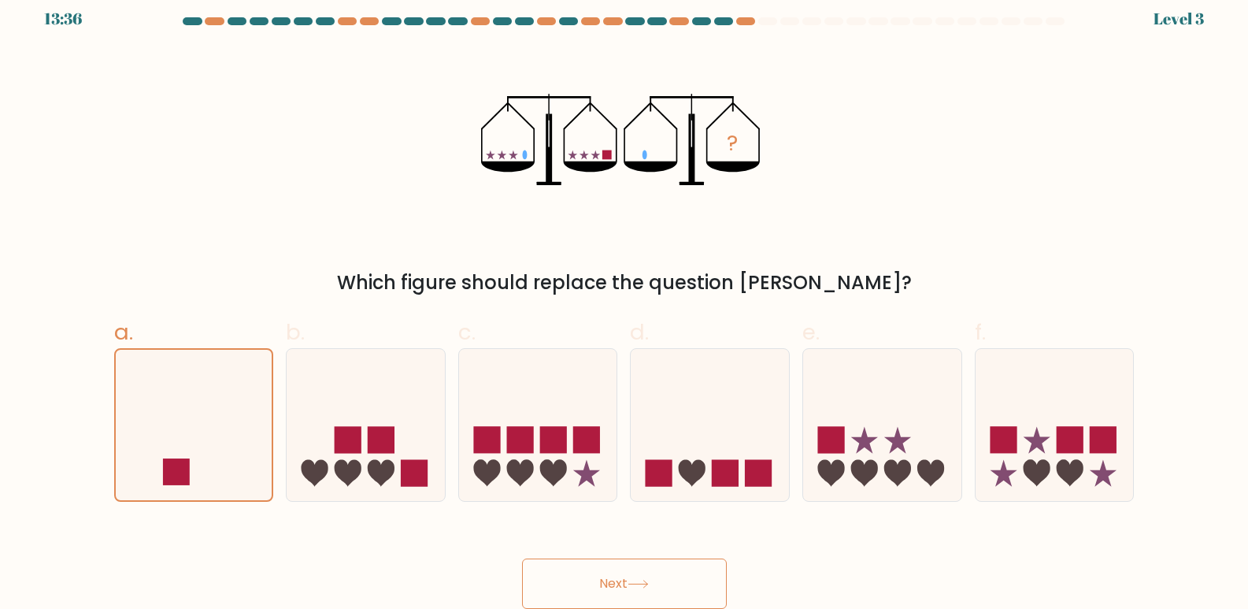
click at [561, 586] on button "Next" at bounding box center [624, 583] width 205 height 50
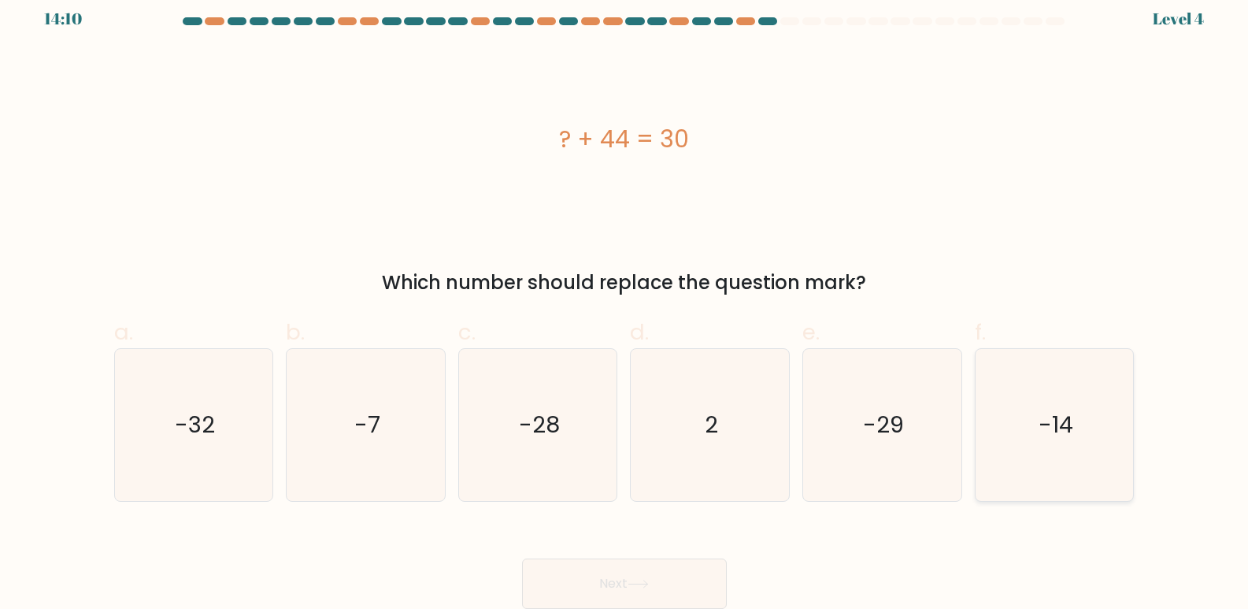
click at [1043, 425] on text "-14" at bounding box center [1055, 424] width 35 height 31
click at [625, 303] on input "f. -14" at bounding box center [624, 298] width 1 height 10
radio input "true"
click at [635, 590] on button "Next" at bounding box center [624, 583] width 205 height 50
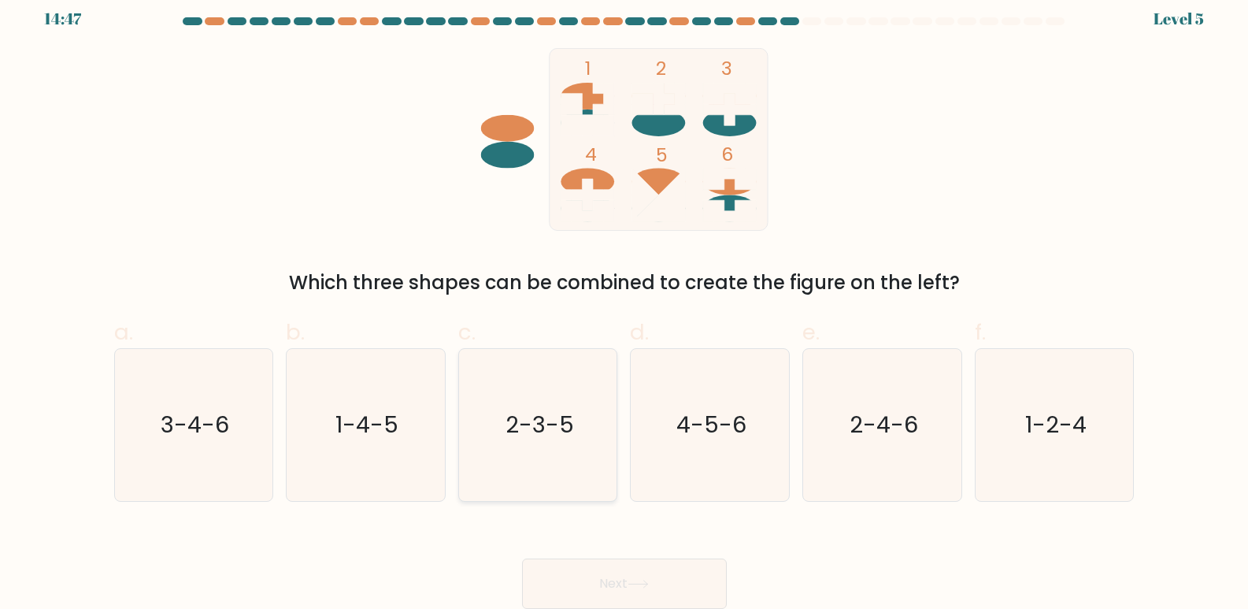
click at [542, 450] on icon "2-3-5" at bounding box center [538, 425] width 152 height 152
click at [624, 303] on input "c. 2-3-5" at bounding box center [624, 298] width 1 height 10
radio input "true"
click at [675, 573] on button "Next" at bounding box center [624, 583] width 205 height 50
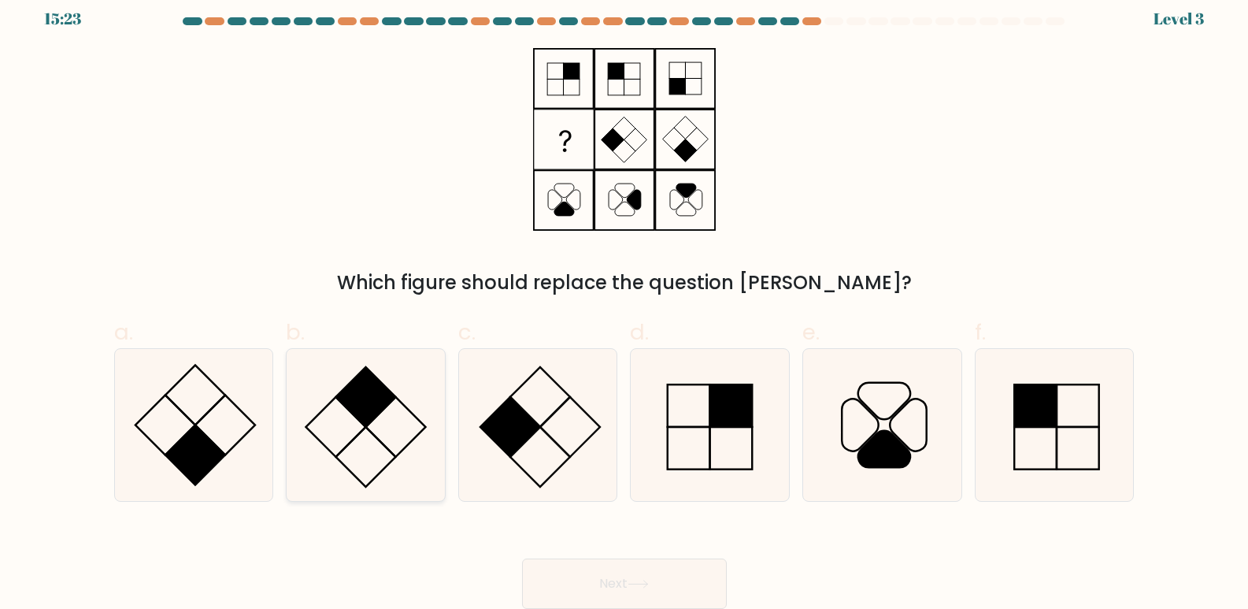
click at [403, 395] on icon at bounding box center [366, 425] width 152 height 152
click at [624, 303] on input "b." at bounding box center [624, 298] width 1 height 10
radio input "true"
click at [664, 569] on button "Next" at bounding box center [624, 583] width 205 height 50
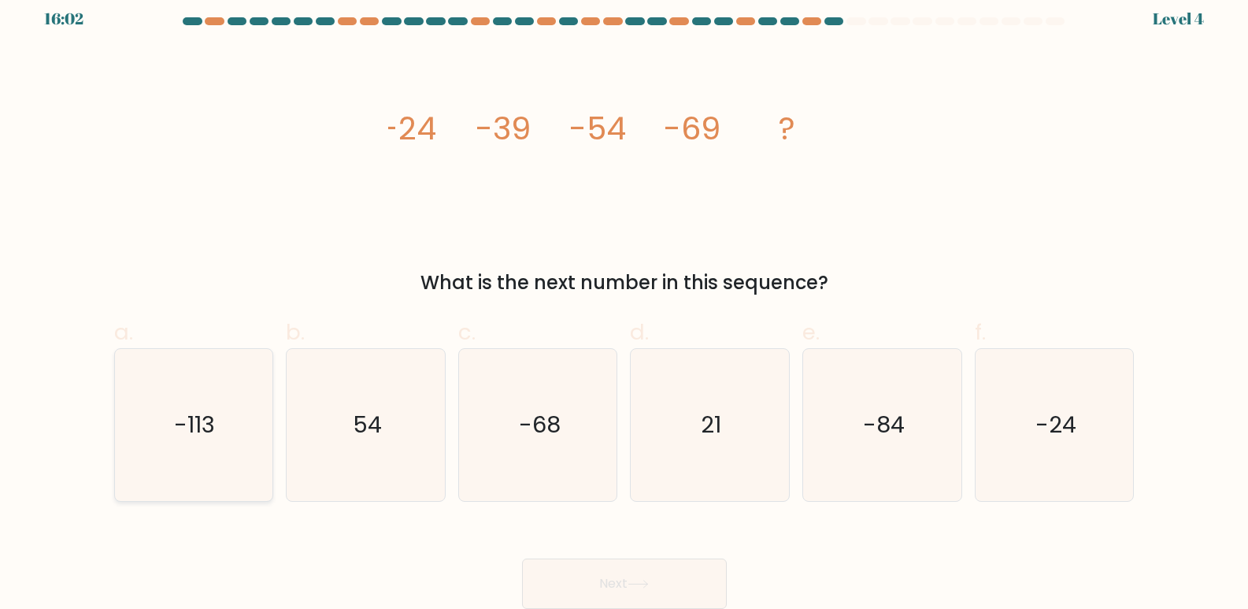
click at [159, 416] on icon "-113" at bounding box center [193, 425] width 152 height 152
click at [624, 303] on input "a. -113" at bounding box center [624, 298] width 1 height 10
radio input "true"
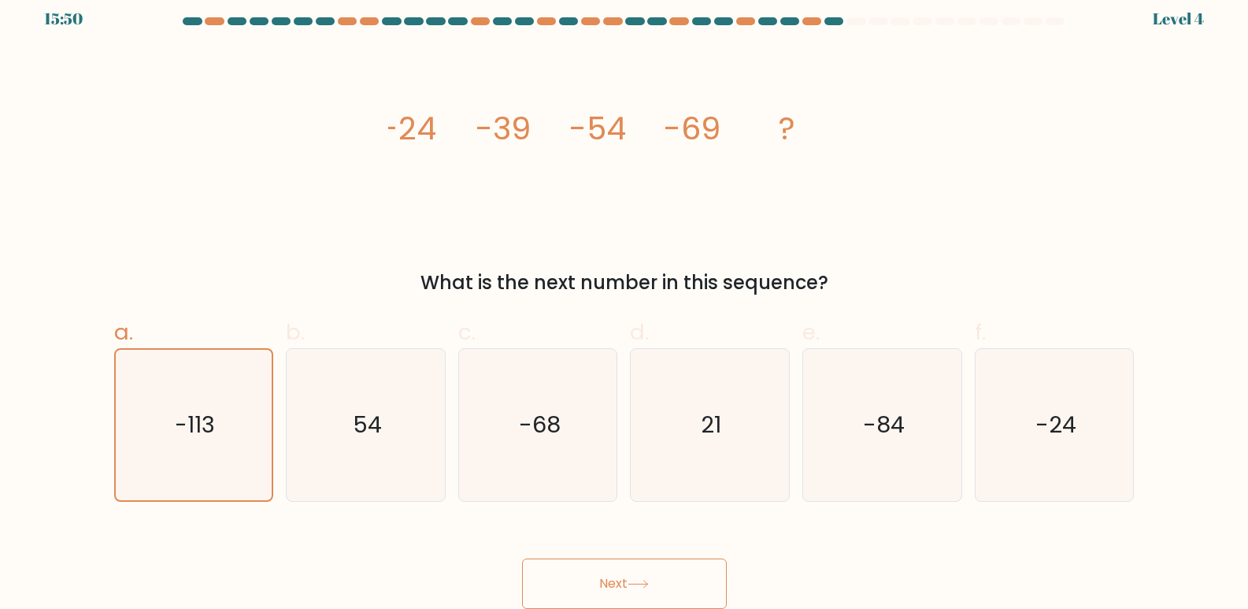
click at [578, 570] on button "Next" at bounding box center [624, 583] width 205 height 50
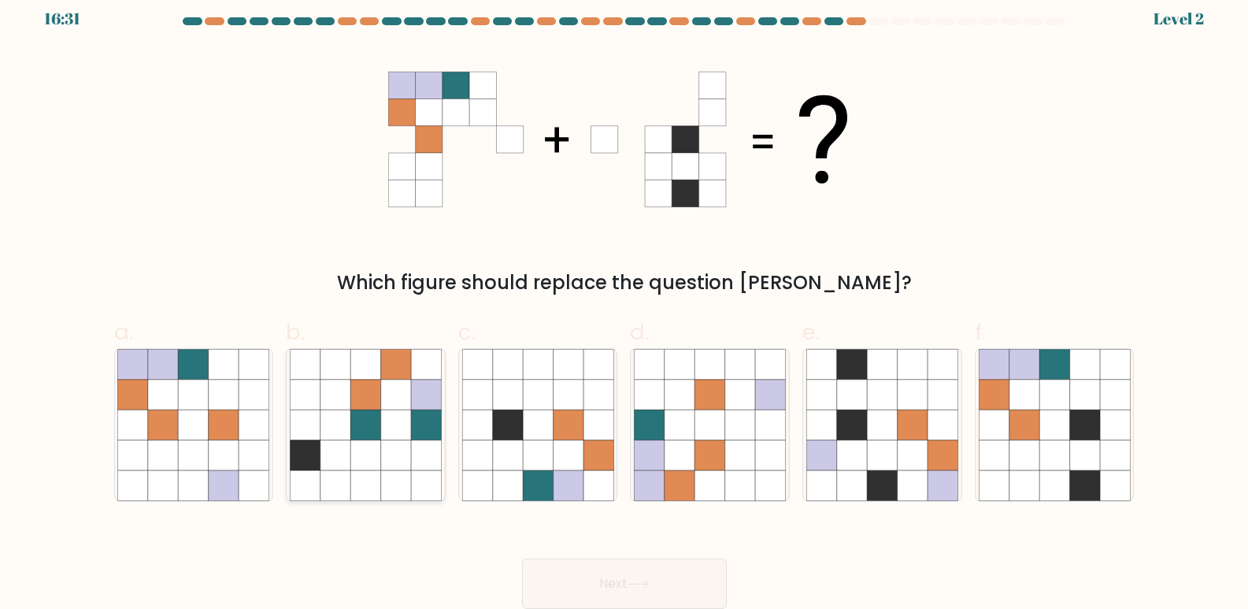
click at [383, 441] on icon at bounding box center [396, 455] width 30 height 30
click at [624, 303] on input "b." at bounding box center [624, 298] width 1 height 10
radio input "true"
click at [660, 562] on button "Next" at bounding box center [624, 583] width 205 height 50
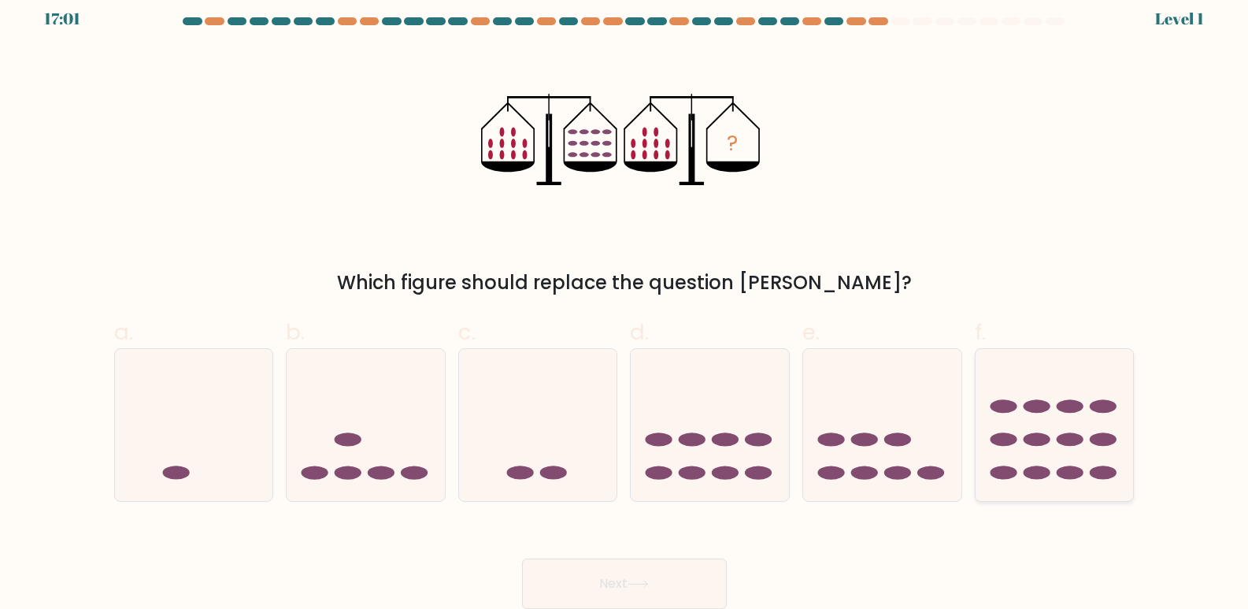
click at [1004, 406] on ellipse at bounding box center [1003, 405] width 27 height 13
click at [625, 303] on input "f." at bounding box center [624, 298] width 1 height 10
radio input "true"
click at [610, 583] on button "Next" at bounding box center [624, 583] width 205 height 50
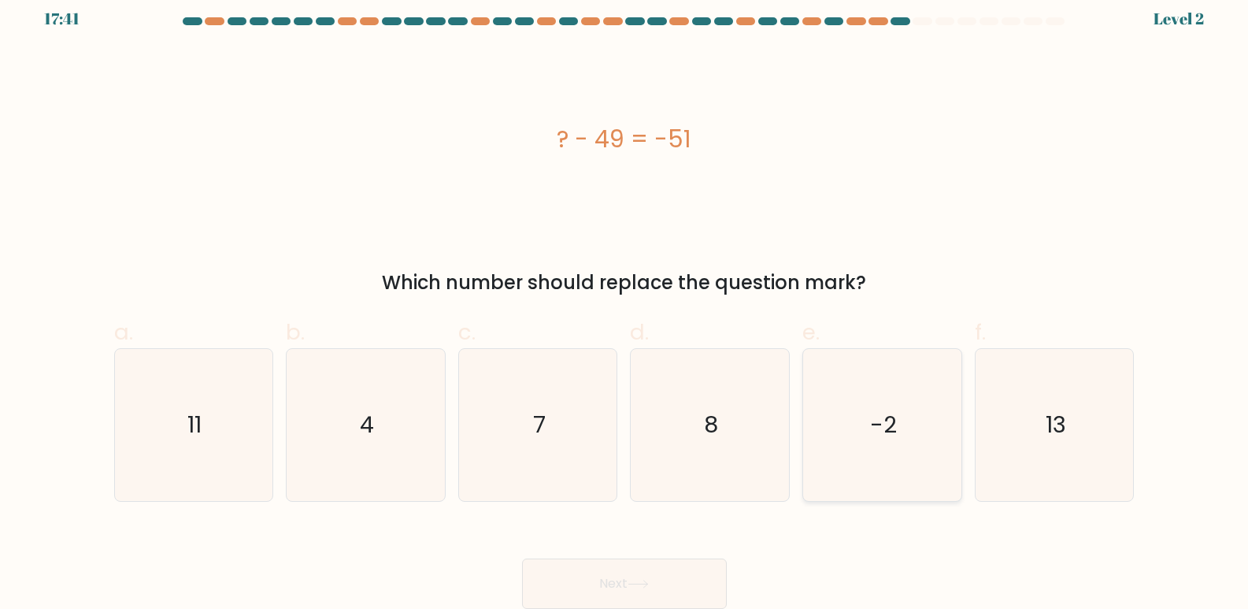
click at [909, 406] on icon "-2" at bounding box center [882, 425] width 152 height 152
click at [625, 303] on input "e. -2" at bounding box center [624, 298] width 1 height 10
radio input "true"
click at [575, 572] on button "Next" at bounding box center [624, 583] width 205 height 50
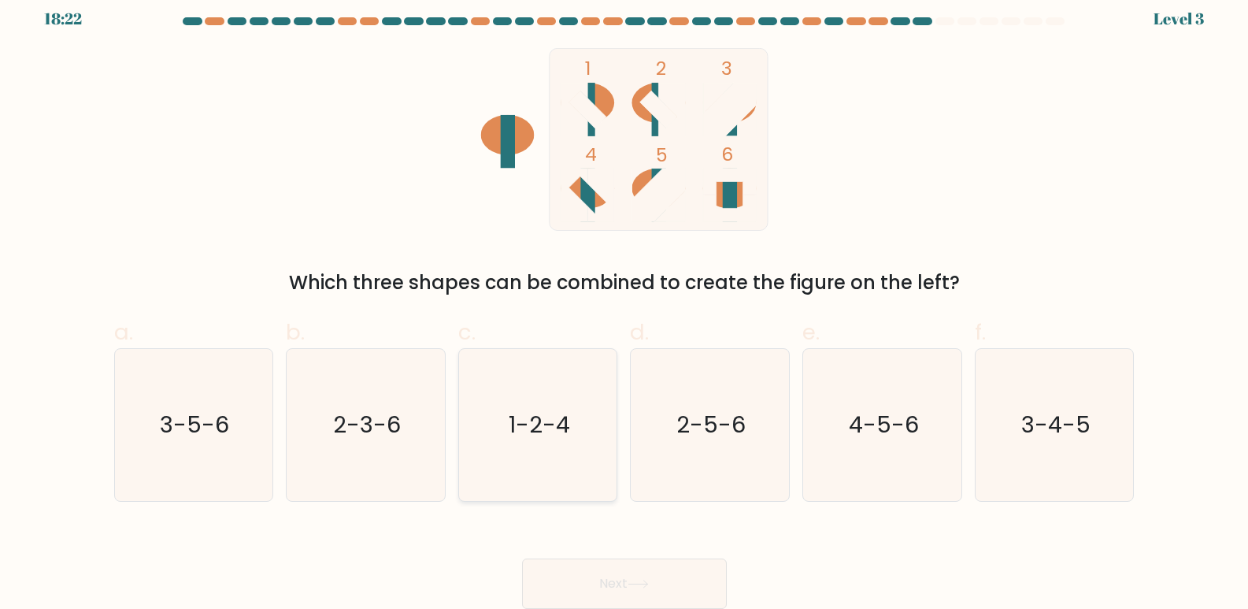
click at [551, 420] on text "1-2-4" at bounding box center [539, 424] width 61 height 31
click at [624, 303] on input "c. 1-2-4" at bounding box center [624, 298] width 1 height 10
radio input "true"
click at [572, 578] on button "Next" at bounding box center [624, 583] width 205 height 50
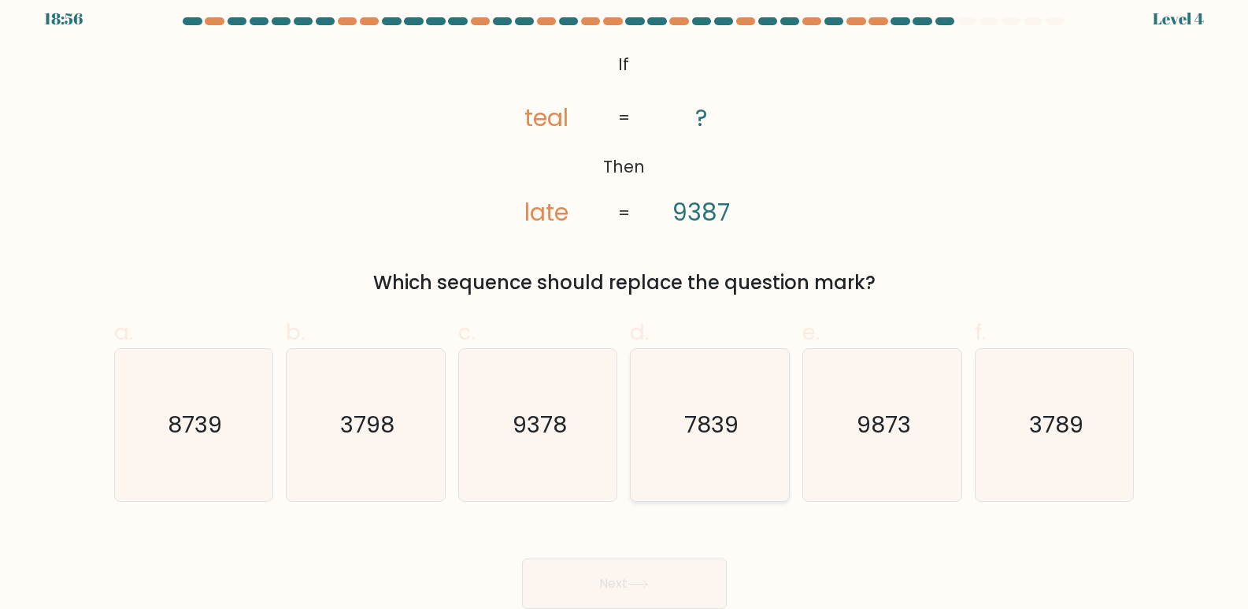
click at [683, 449] on icon "7839" at bounding box center [710, 425] width 152 height 152
click at [625, 303] on input "d. 7839" at bounding box center [624, 298] width 1 height 10
radio input "true"
click at [560, 567] on button "Next" at bounding box center [624, 583] width 205 height 50
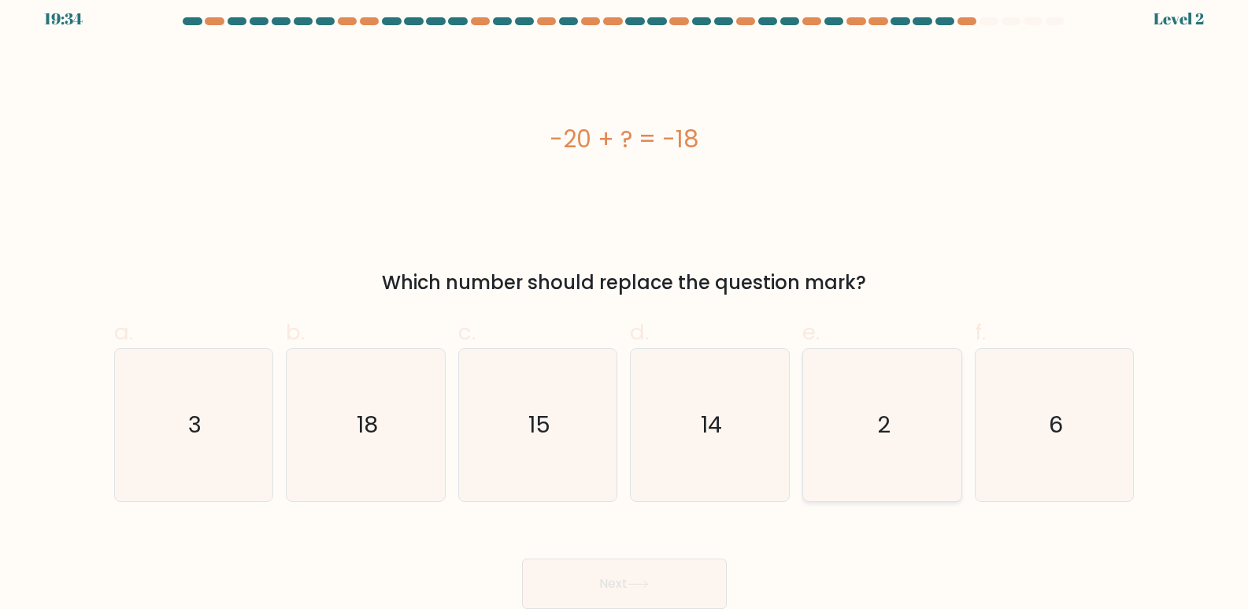
click at [886, 420] on text "2" at bounding box center [883, 424] width 13 height 31
click at [625, 303] on input "e. 2" at bounding box center [624, 298] width 1 height 10
radio input "true"
click at [644, 575] on button "Next" at bounding box center [624, 583] width 205 height 50
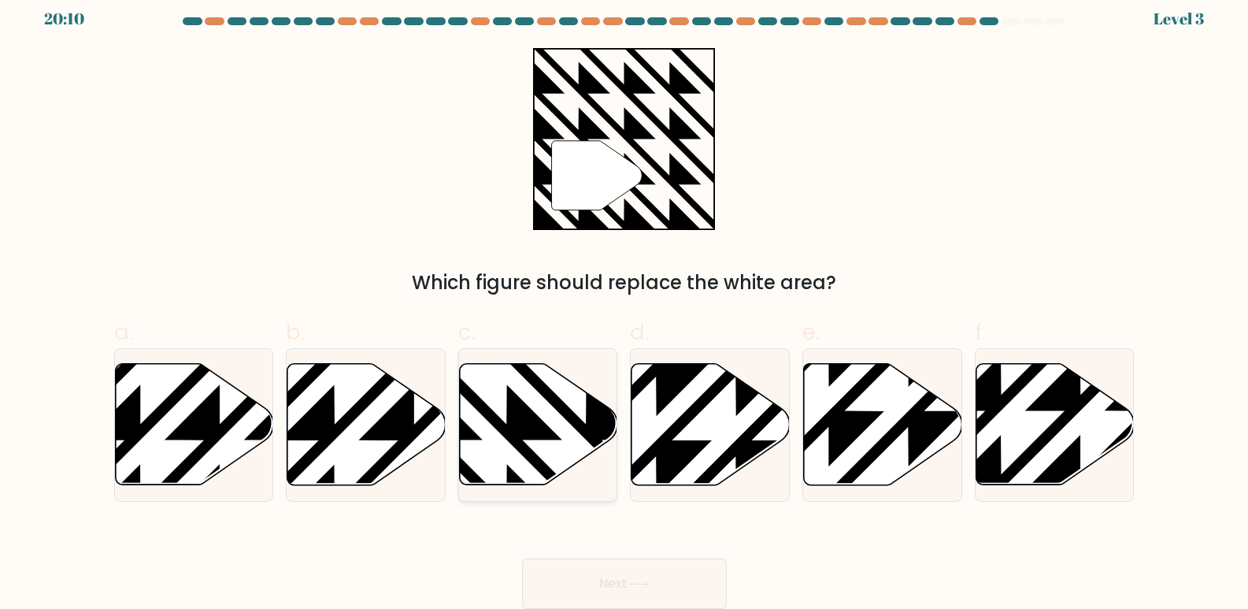
click at [576, 441] on icon at bounding box center [539, 424] width 158 height 121
click at [624, 303] on input "c." at bounding box center [624, 298] width 1 height 10
radio input "true"
click at [638, 587] on icon at bounding box center [637, 583] width 21 height 9
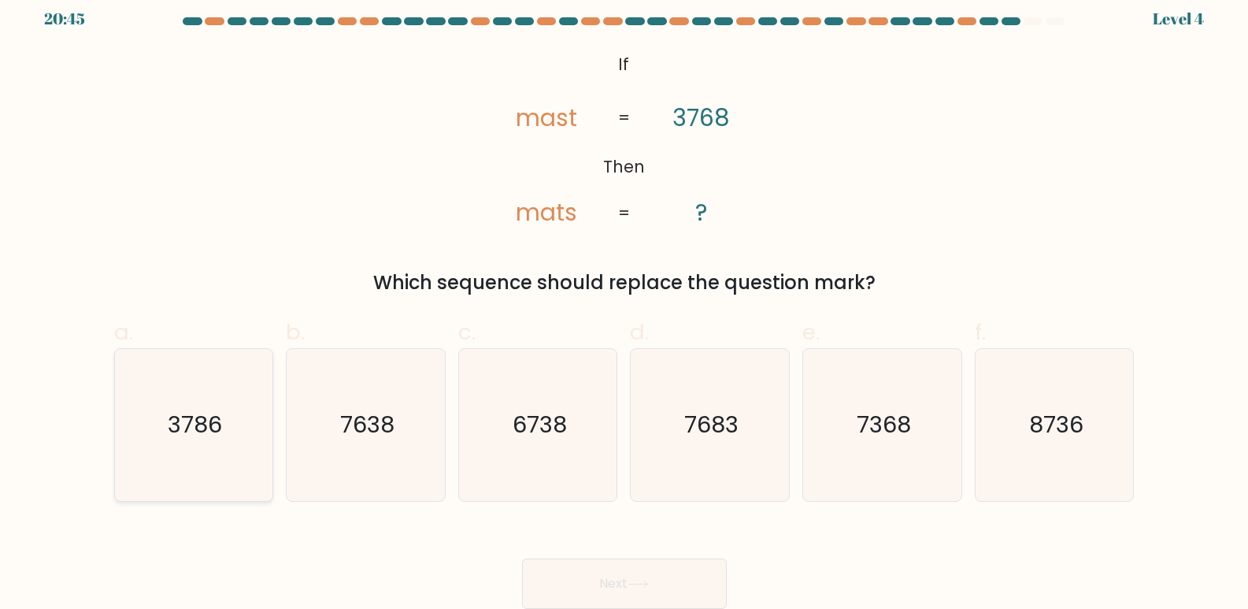
click at [225, 431] on icon "3786" at bounding box center [193, 425] width 152 height 152
click at [624, 303] on input "a. 3786" at bounding box center [624, 298] width 1 height 10
radio input "true"
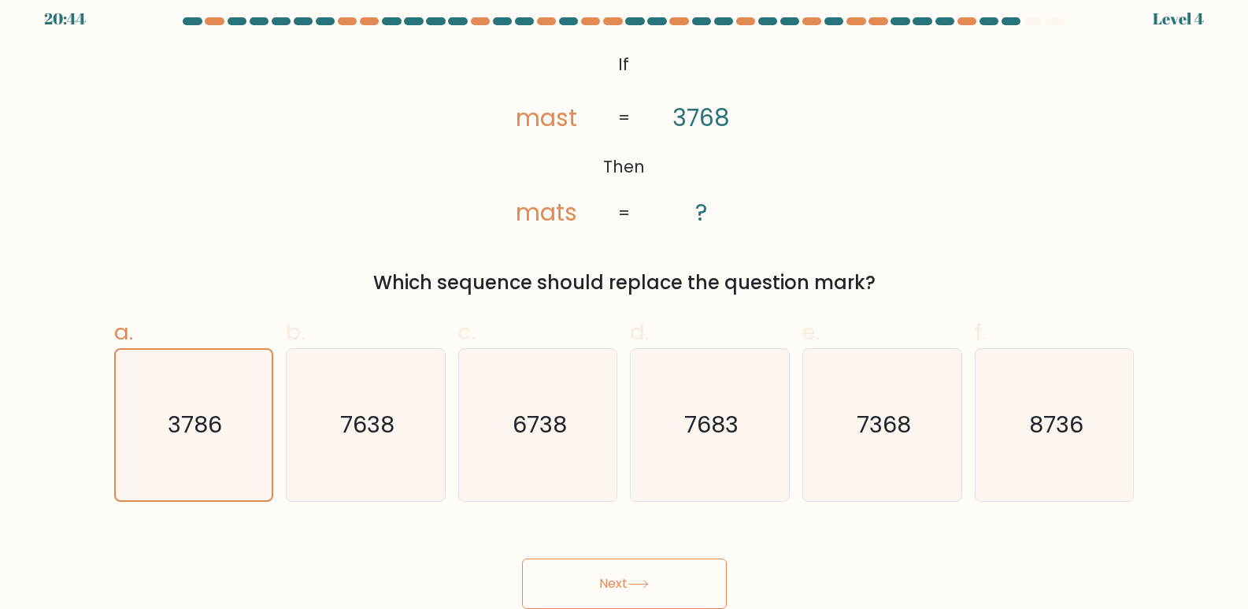
click at [571, 568] on button "Next" at bounding box center [624, 583] width 205 height 50
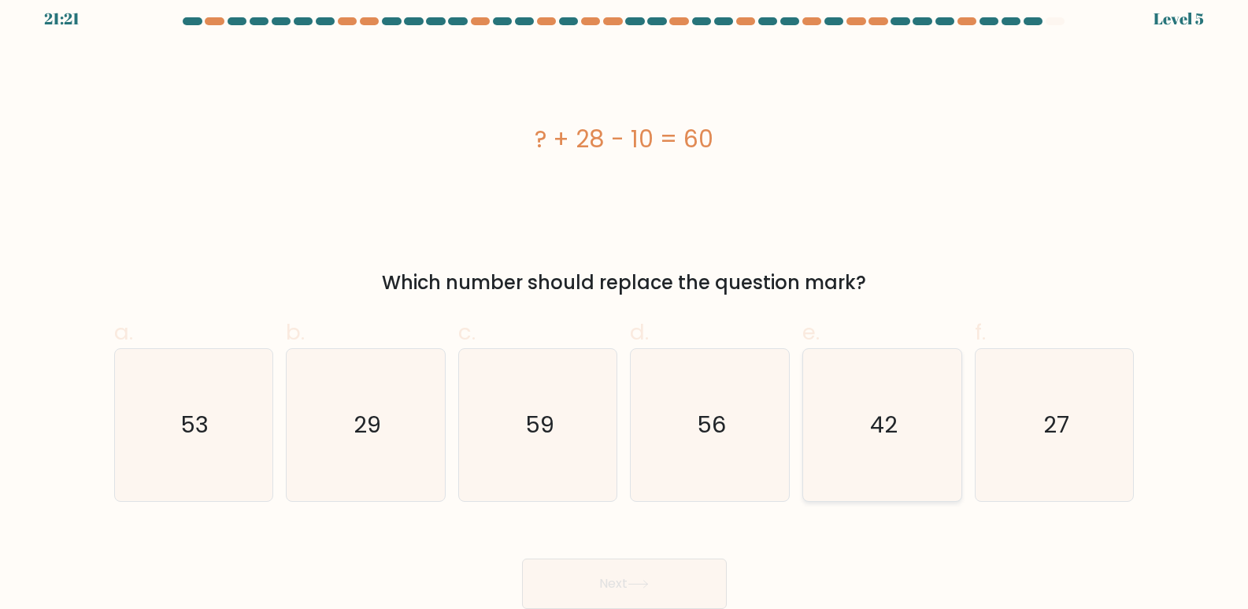
click at [895, 427] on text "42" at bounding box center [884, 424] width 28 height 31
click at [625, 303] on input "e. 42" at bounding box center [624, 298] width 1 height 10
radio input "true"
click at [598, 578] on button "Next" at bounding box center [624, 583] width 205 height 50
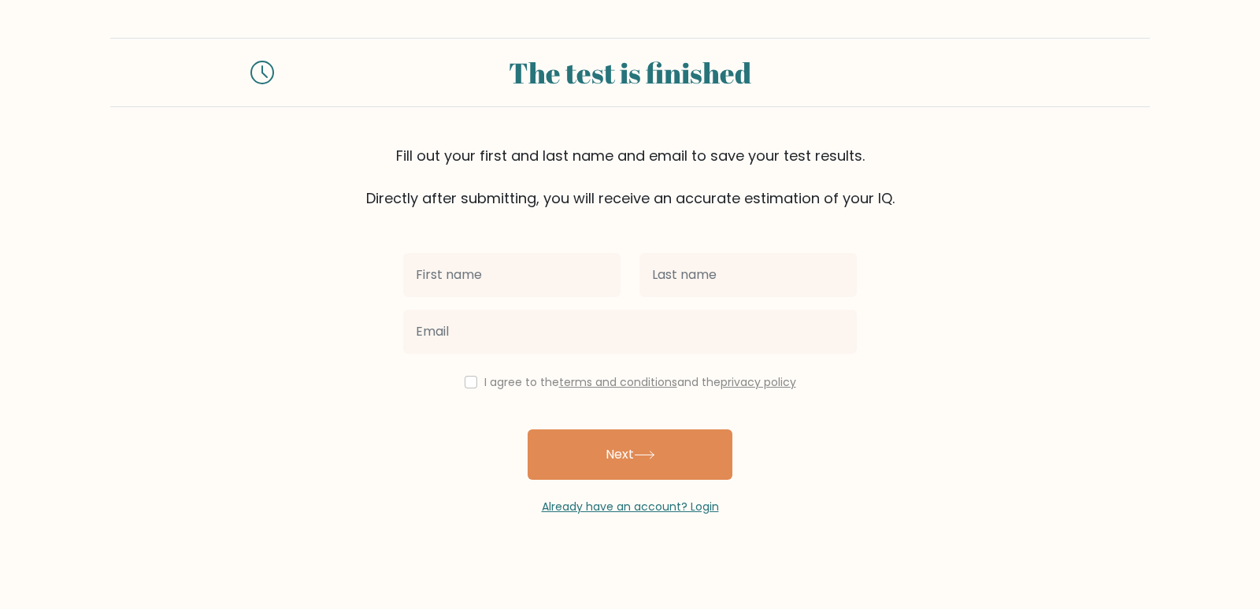
click at [442, 275] on input "text" at bounding box center [511, 275] width 217 height 44
type input "[DEMOGRAPHIC_DATA]"
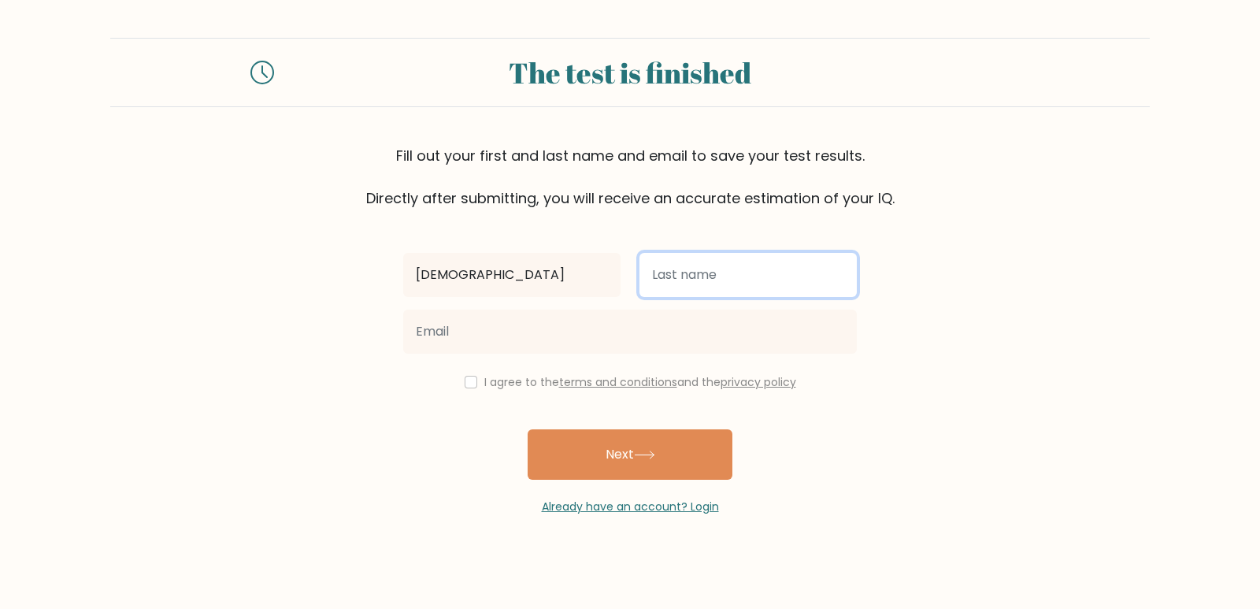
click at [684, 272] on input "text" at bounding box center [747, 275] width 217 height 44
type input "Arslan"
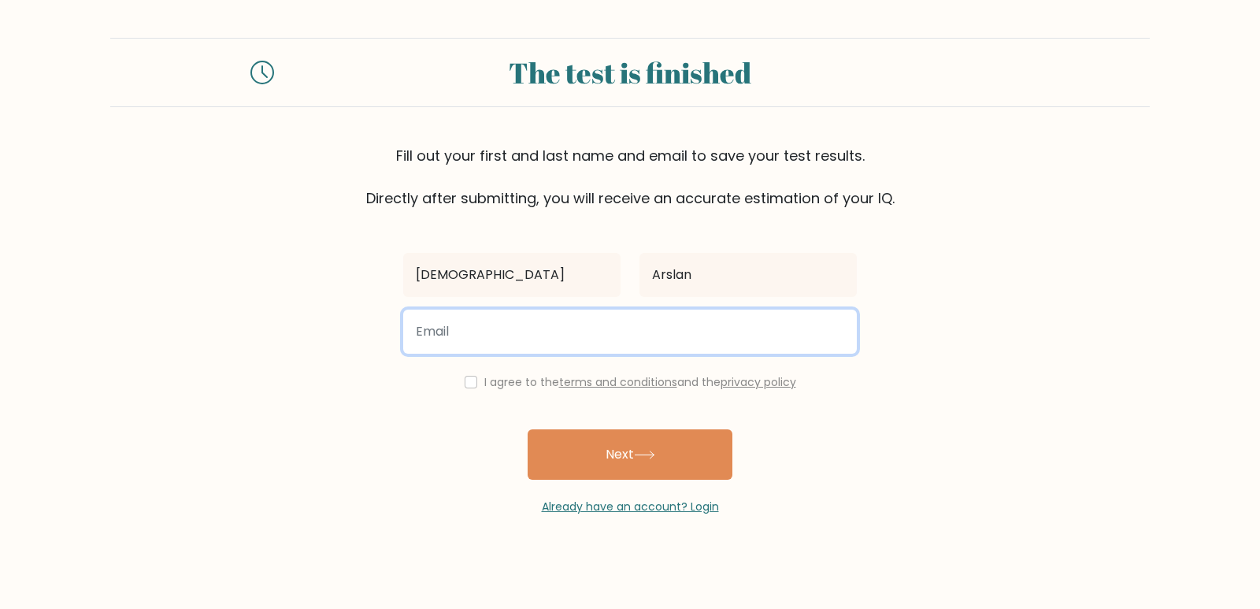
click at [582, 335] on input "email" at bounding box center [629, 331] width 453 height 44
type input "ranaarslan0127@gmail.com"
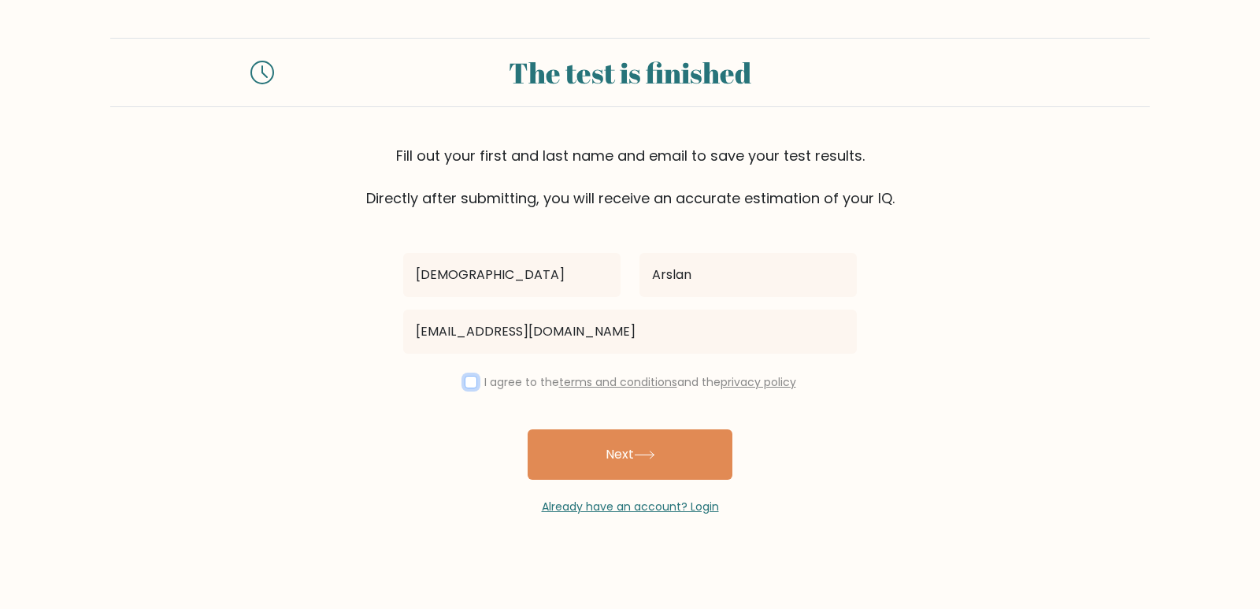
click at [467, 379] on input "checkbox" at bounding box center [470, 382] width 13 height 13
checkbox input "true"
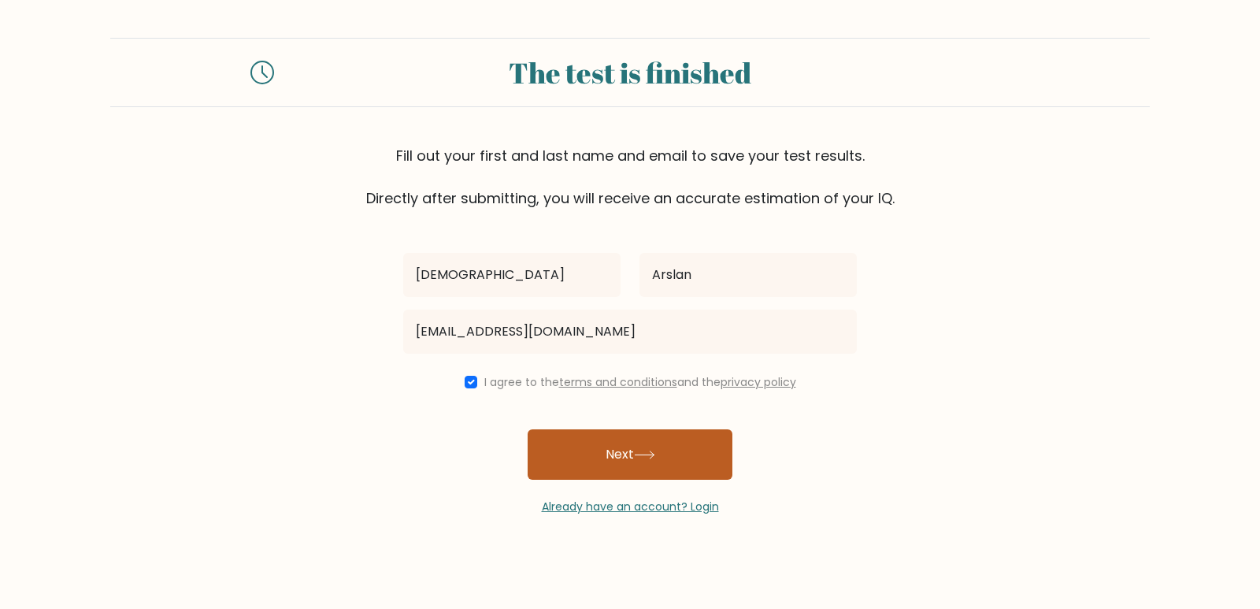
click at [638, 453] on icon at bounding box center [644, 454] width 21 height 9
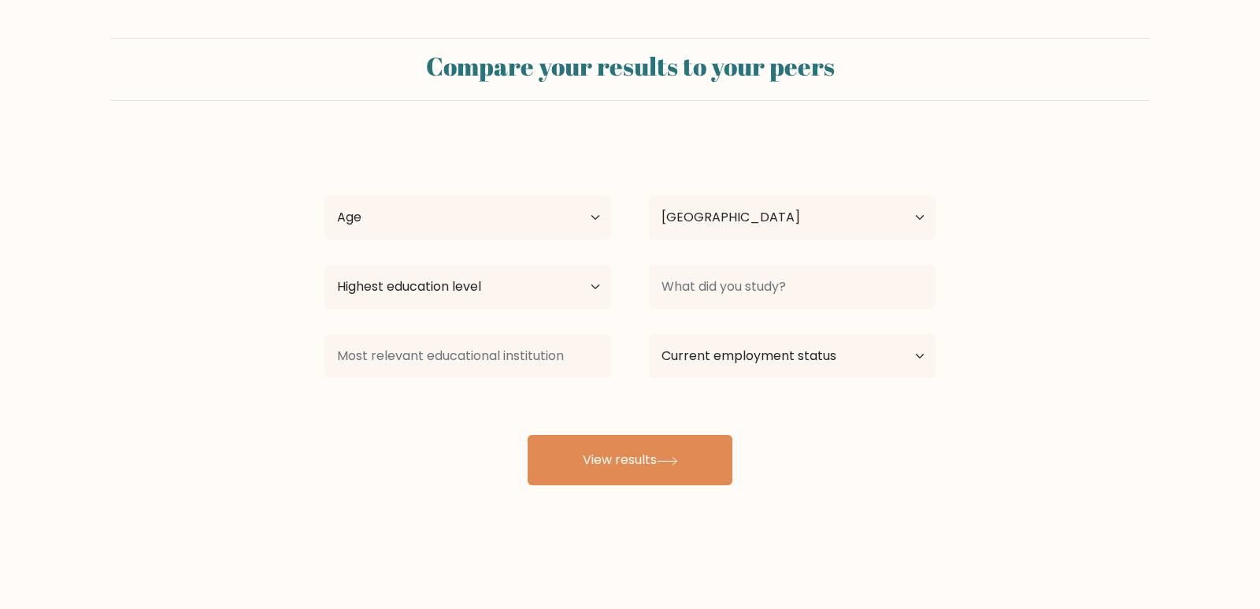
select select "PK"
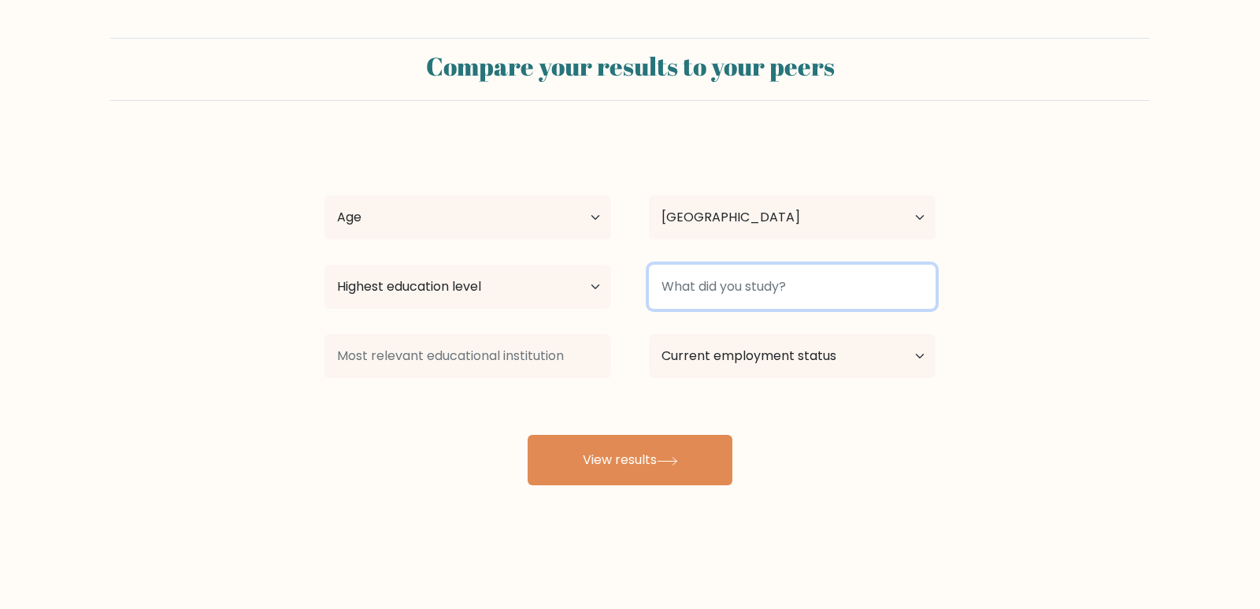
click at [786, 294] on input at bounding box center [792, 287] width 287 height 44
type input "b"
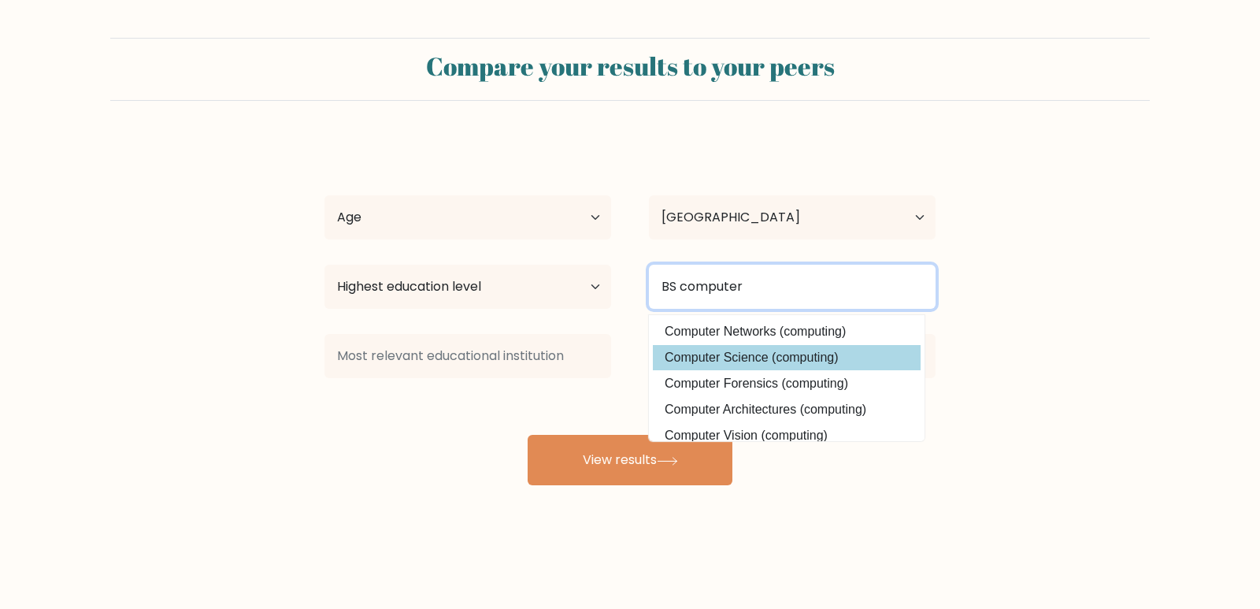
type input "BS computer"
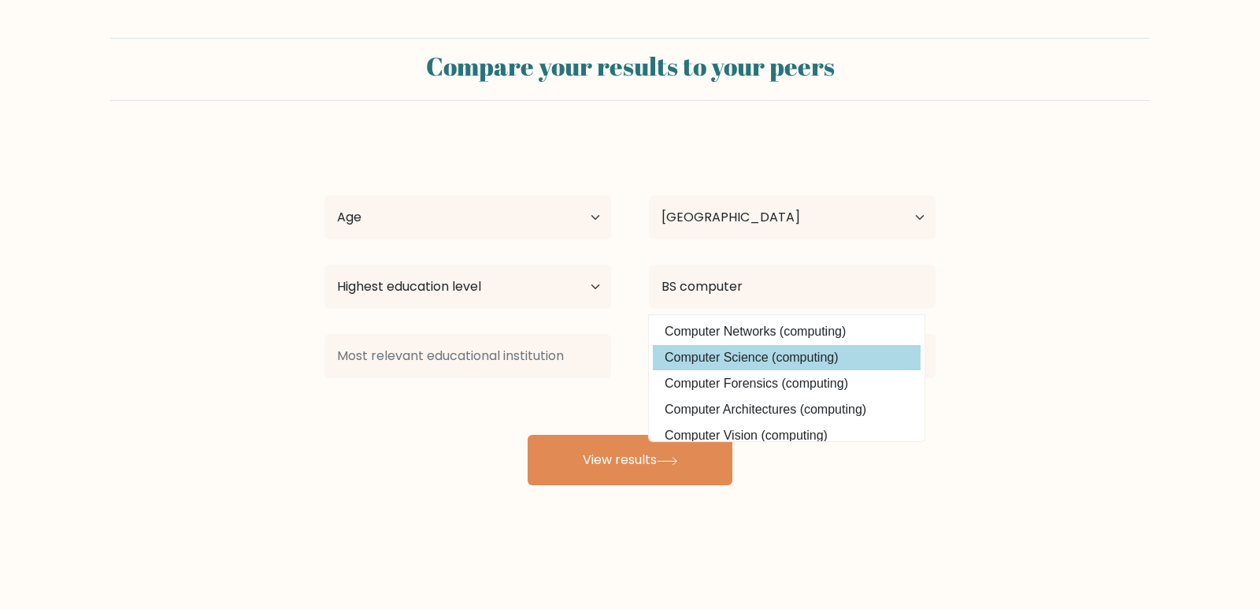
click at [768, 353] on div "[PERSON_NAME] Age Under [DEMOGRAPHIC_DATA] [DEMOGRAPHIC_DATA] [DEMOGRAPHIC_DATA…" at bounding box center [630, 312] width 630 height 346
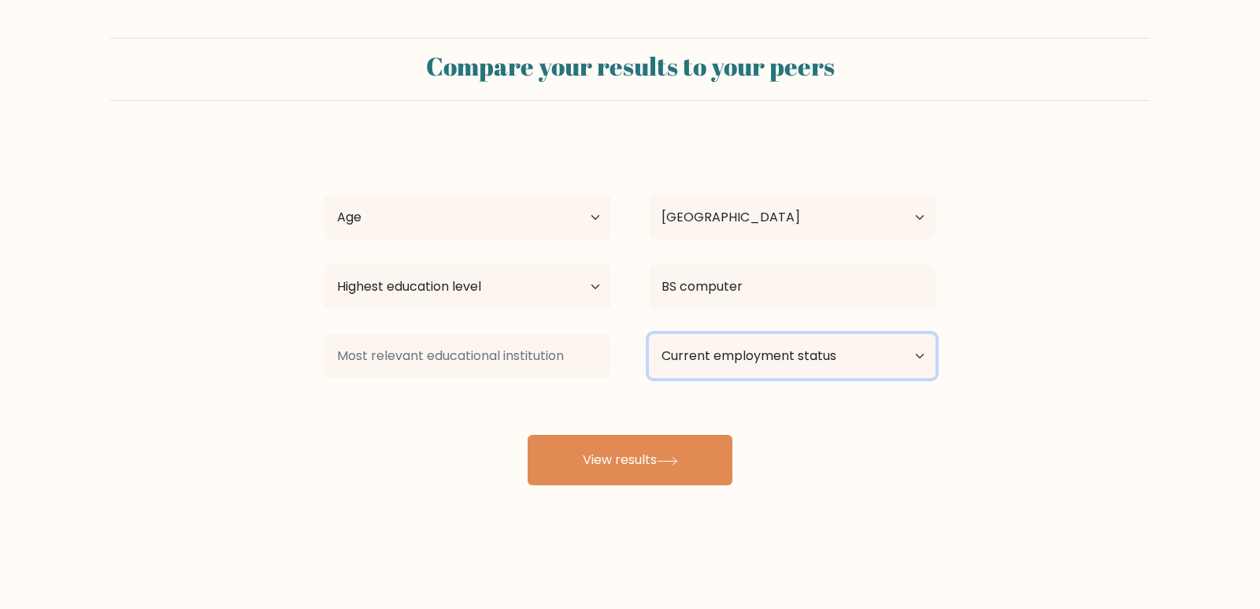
click at [820, 357] on select "Current employment status Employed Student Retired Other / prefer not to answer" at bounding box center [792, 356] width 287 height 44
select select "other"
click at [649, 334] on select "Current employment status Employed Student Retired Other / prefer not to answer" at bounding box center [792, 356] width 287 height 44
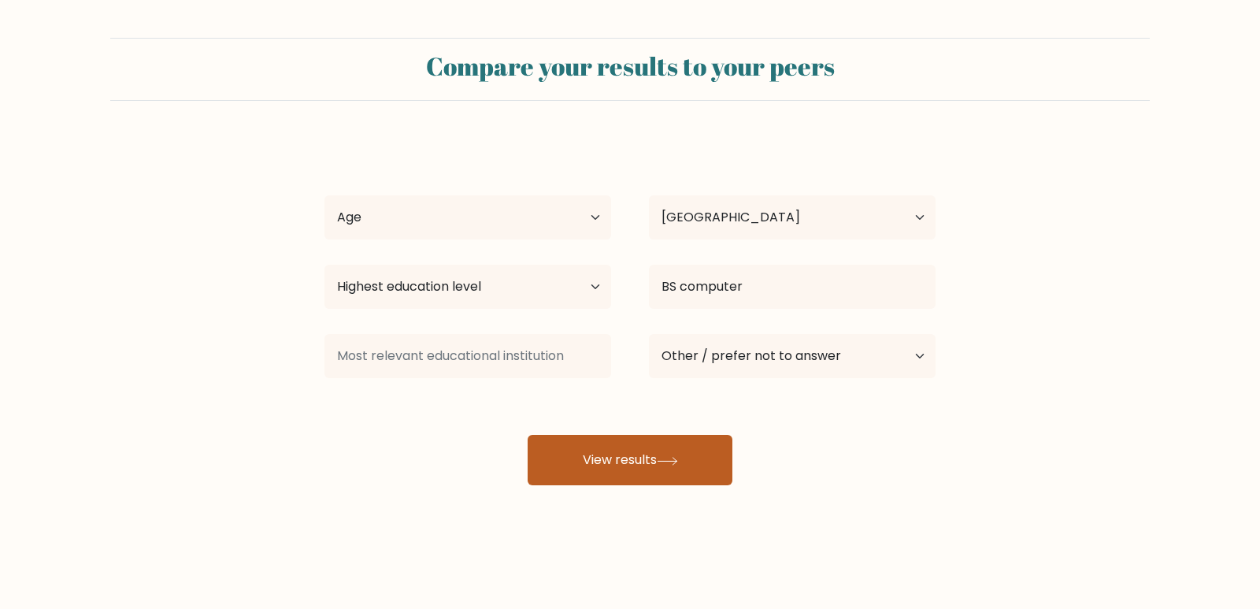
click at [628, 475] on button "View results" at bounding box center [629, 460] width 205 height 50
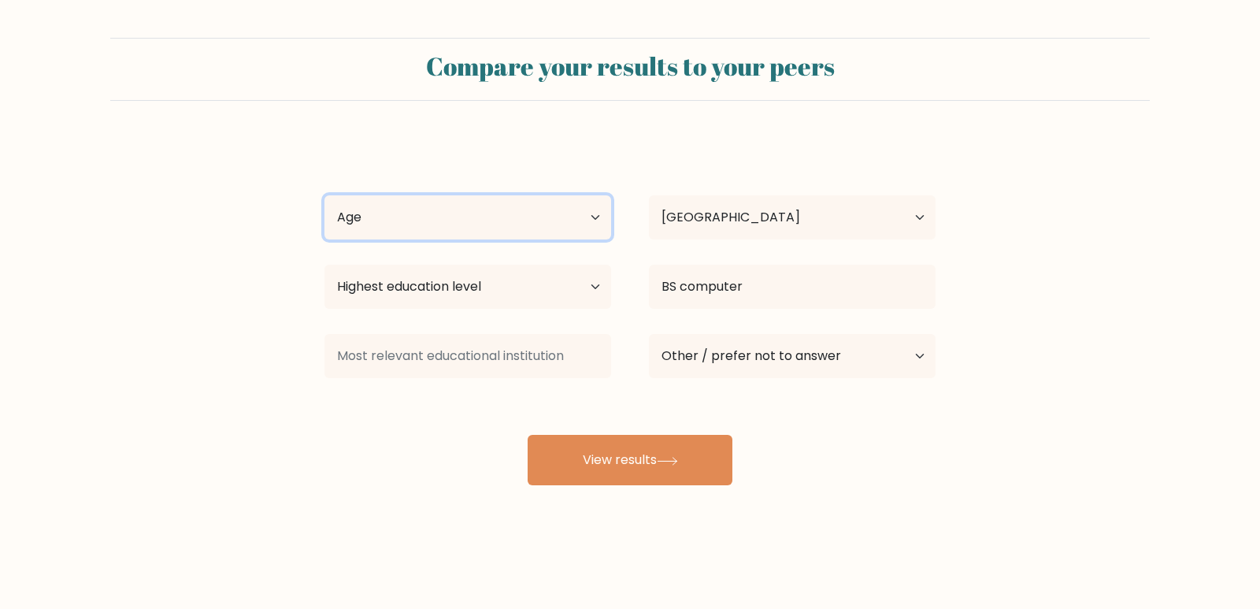
click at [500, 210] on select "Age Under [DEMOGRAPHIC_DATA] [DEMOGRAPHIC_DATA] [DEMOGRAPHIC_DATA] [DEMOGRAPHIC…" at bounding box center [467, 217] width 287 height 44
select select "18_24"
click at [324, 195] on select "Age Under [DEMOGRAPHIC_DATA] [DEMOGRAPHIC_DATA] [DEMOGRAPHIC_DATA] [DEMOGRAPHIC…" at bounding box center [467, 217] width 287 height 44
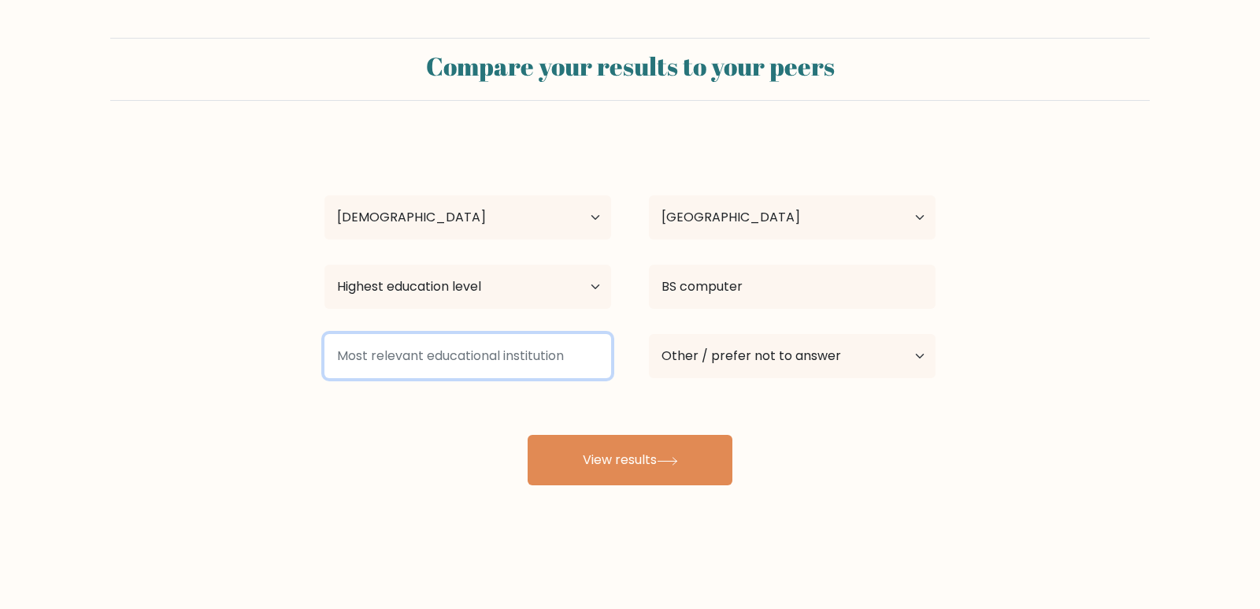
click at [453, 359] on input at bounding box center [467, 356] width 287 height 44
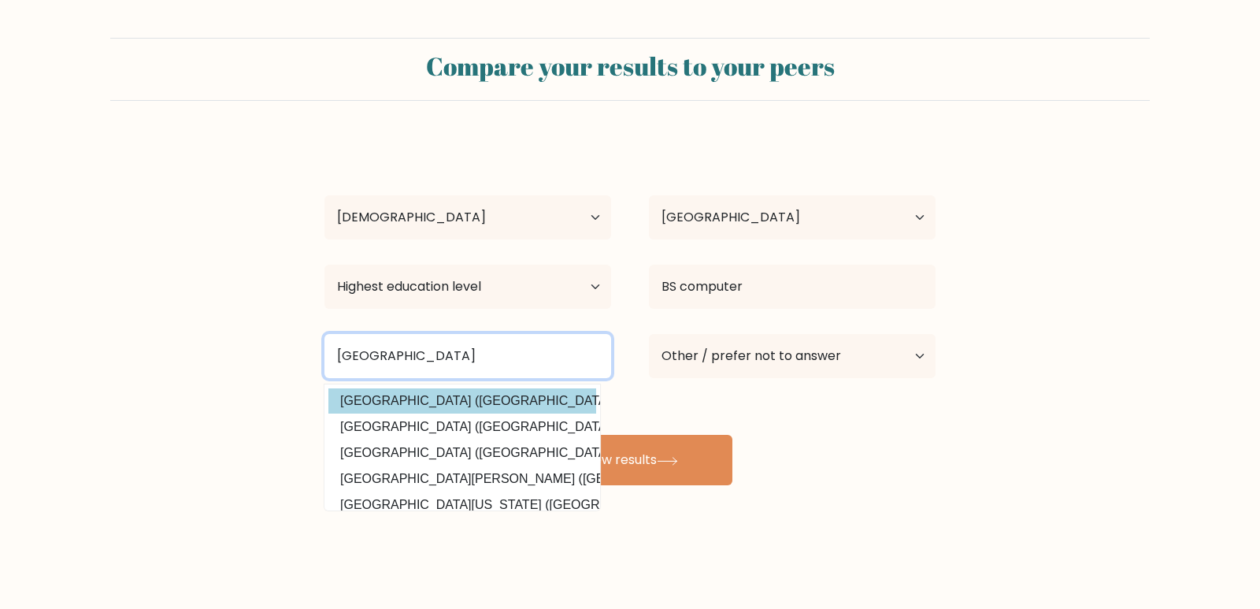
type input "[GEOGRAPHIC_DATA]"
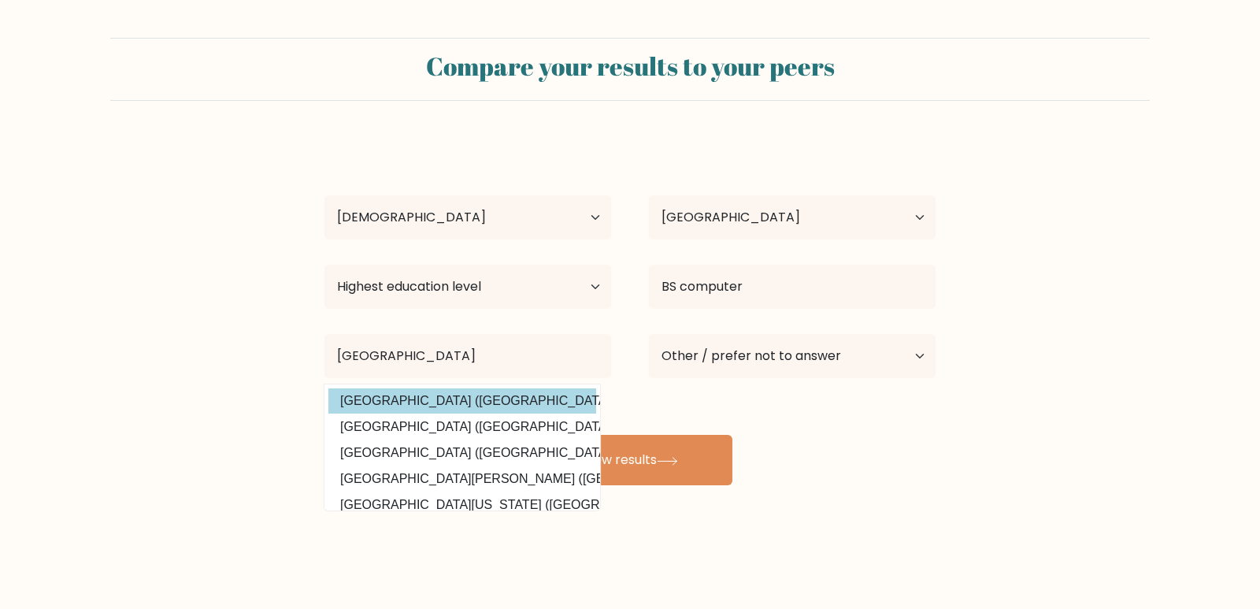
click at [463, 398] on div "[PERSON_NAME] Age Under [DEMOGRAPHIC_DATA] [DEMOGRAPHIC_DATA] [DEMOGRAPHIC_DATA…" at bounding box center [630, 312] width 630 height 346
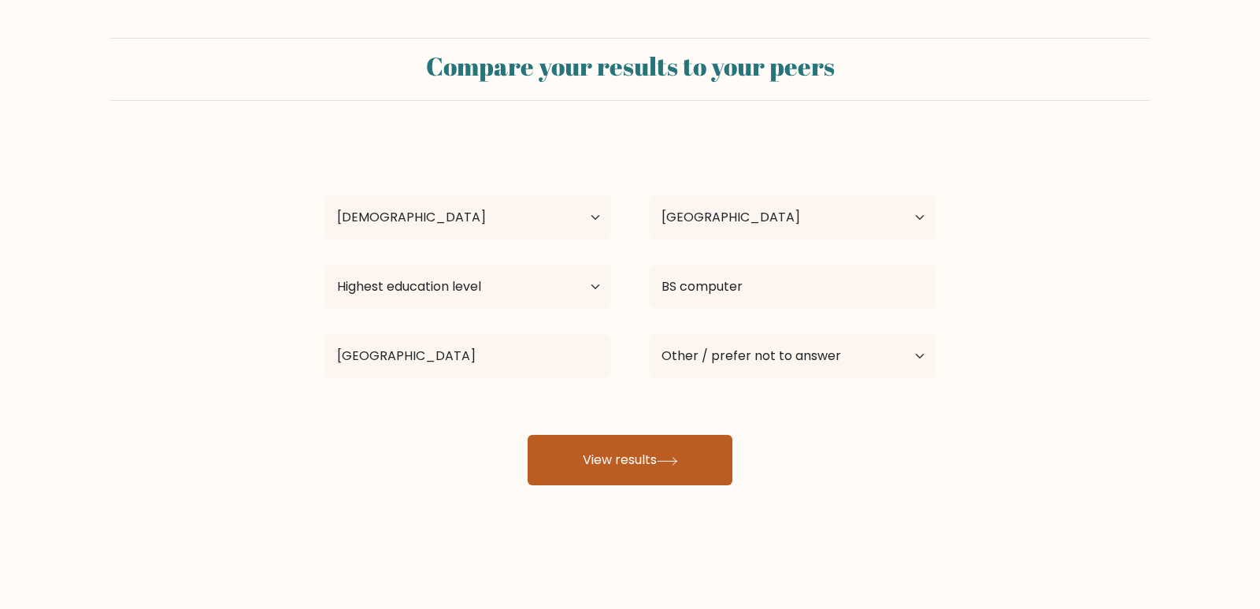
click at [669, 479] on button "View results" at bounding box center [629, 460] width 205 height 50
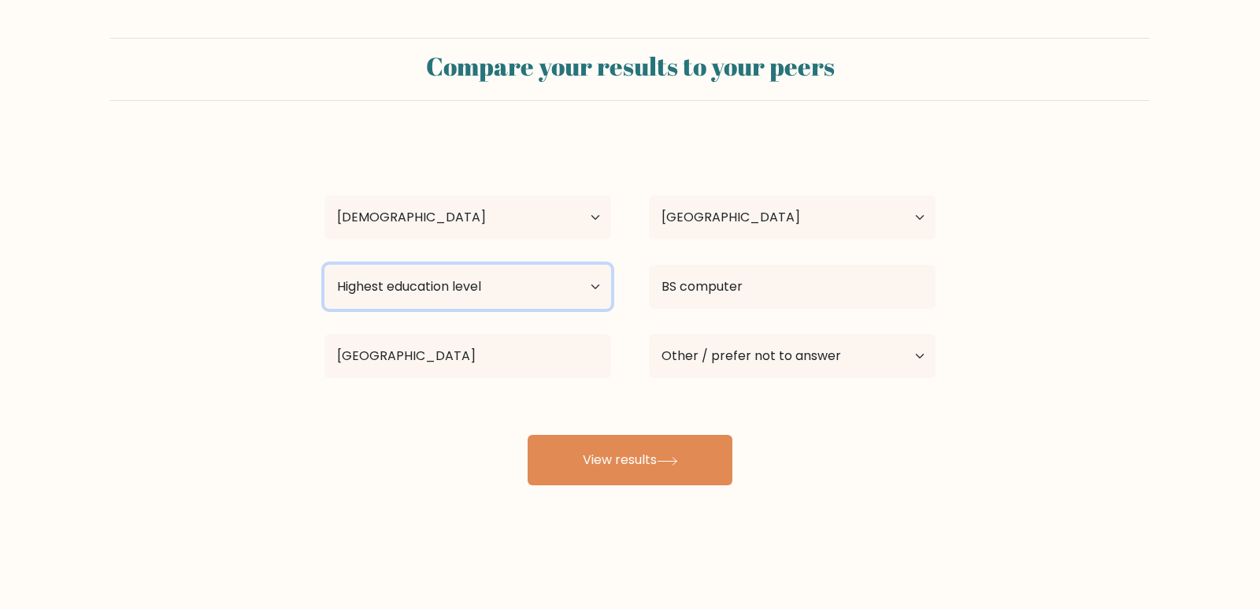
click at [565, 281] on select "Highest education level No schooling Primary Lower Secondary Upper Secondary Oc…" at bounding box center [467, 287] width 287 height 44
select select "masters_degree"
click at [324, 265] on select "Highest education level No schooling Primary Lower Secondary Upper Secondary Oc…" at bounding box center [467, 287] width 287 height 44
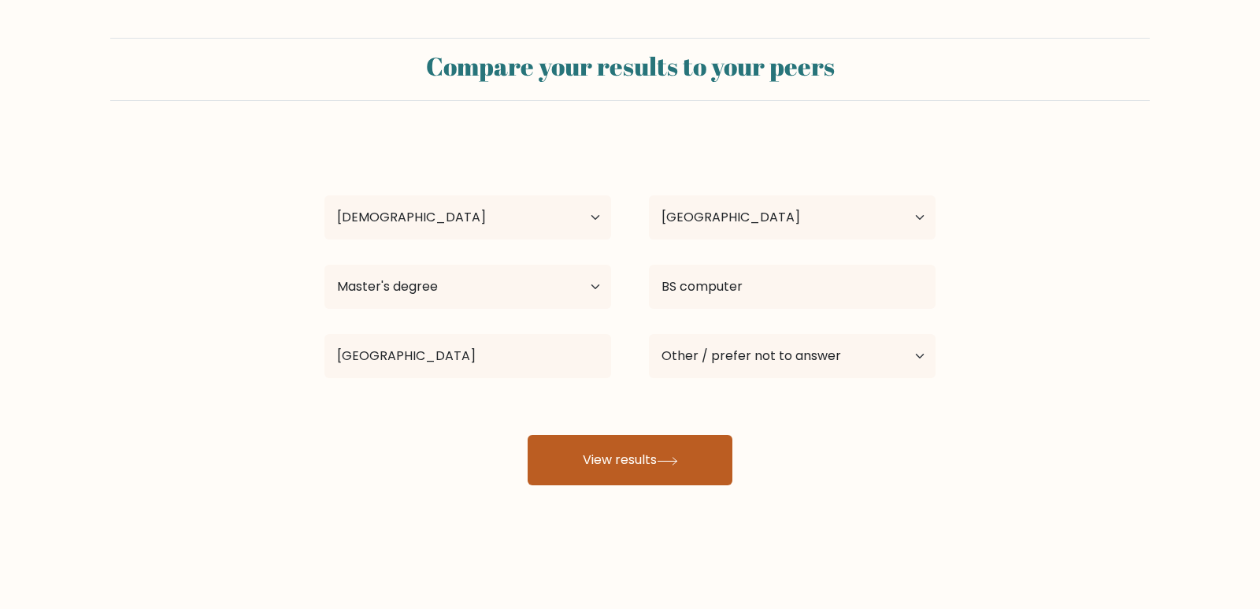
click at [626, 446] on button "View results" at bounding box center [629, 460] width 205 height 50
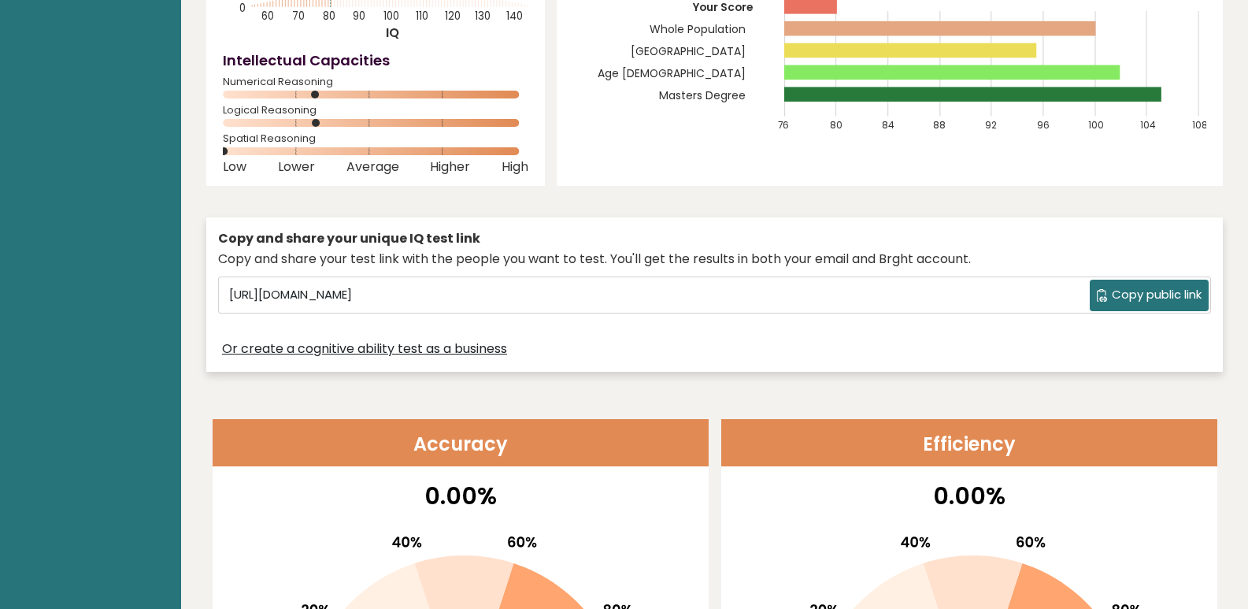
scroll to position [242, 0]
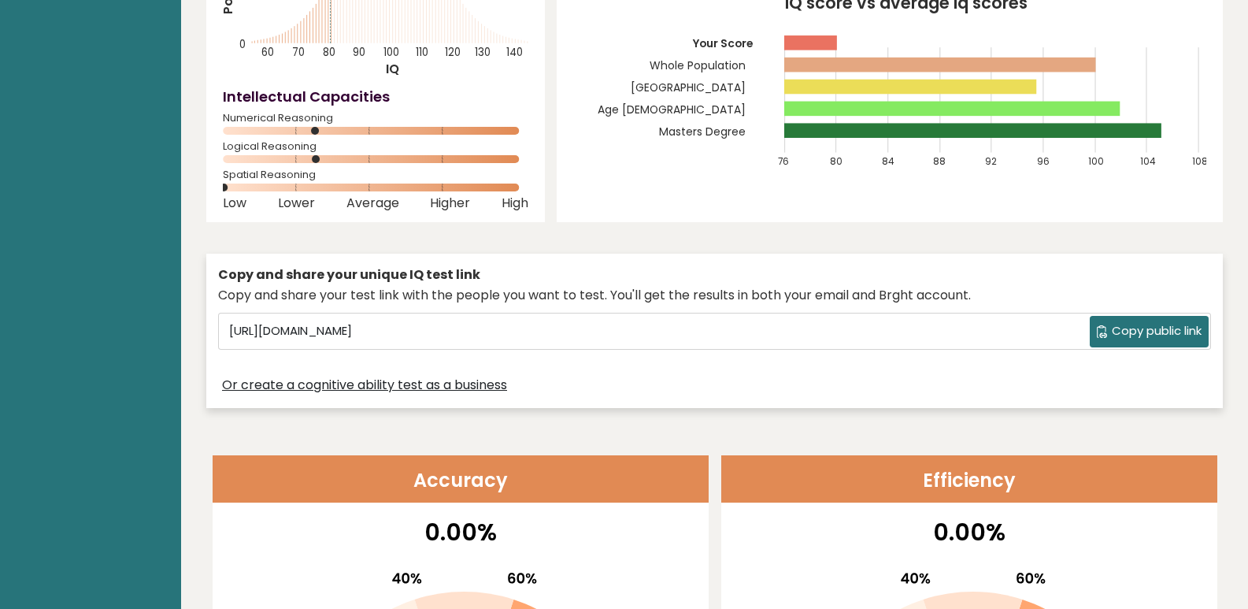
click at [1145, 324] on span "Copy public link" at bounding box center [1157, 331] width 90 height 18
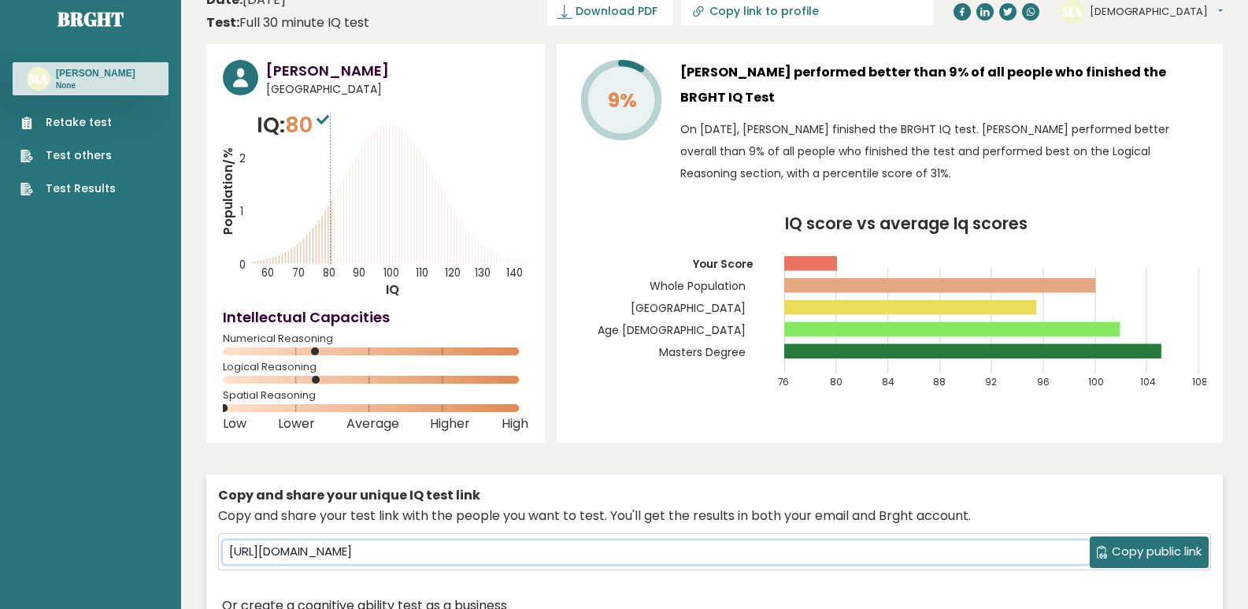
scroll to position [0, 0]
